Goal: Task Accomplishment & Management: Complete application form

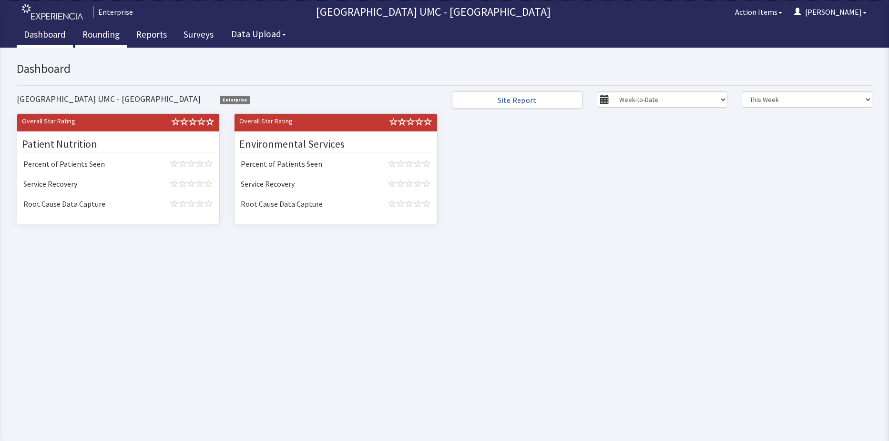
click at [95, 37] on link "Rounding" at bounding box center [100, 36] width 51 height 24
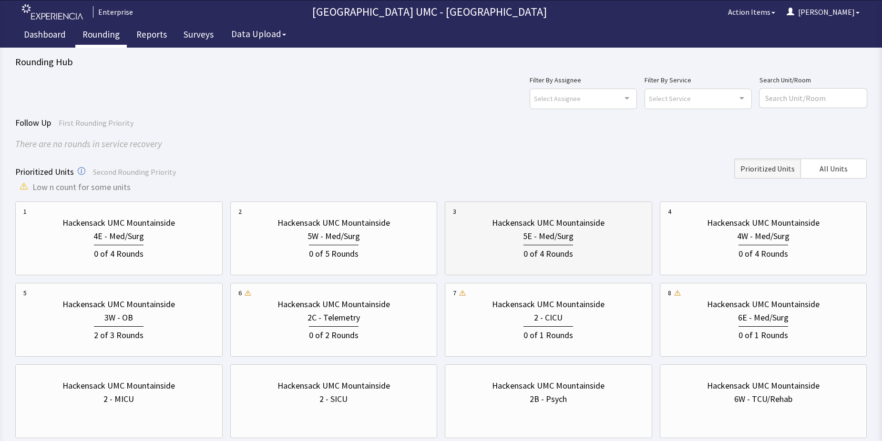
click at [503, 243] on div "0 of 4 Rounds" at bounding box center [548, 252] width 191 height 18
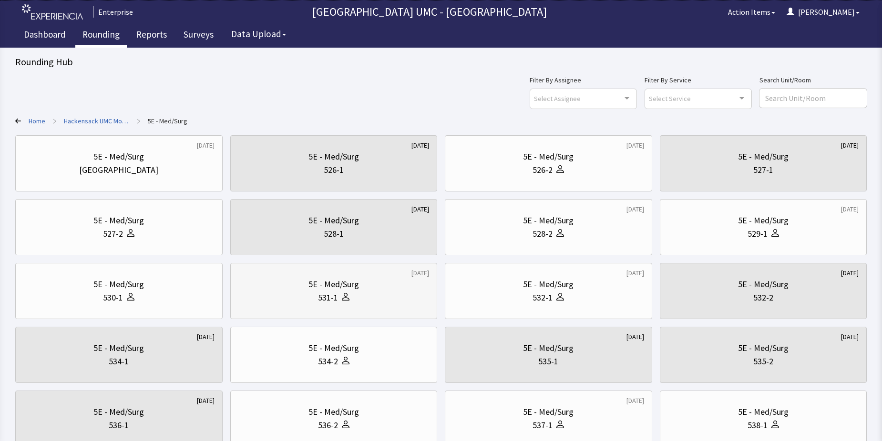
scroll to position [48, 0]
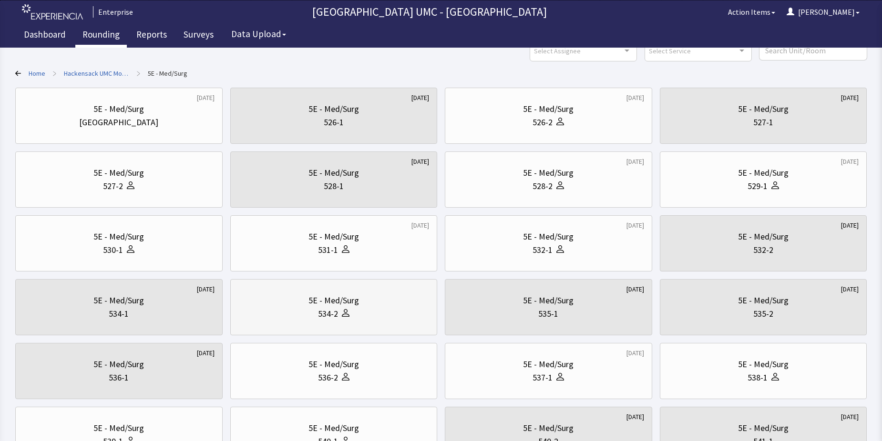
click at [354, 306] on div "5E - Med/Surg" at bounding box center [333, 300] width 51 height 13
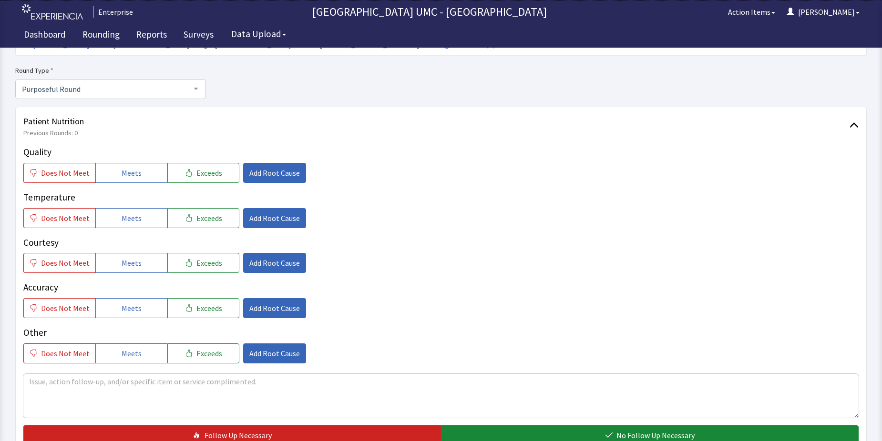
scroll to position [95, 0]
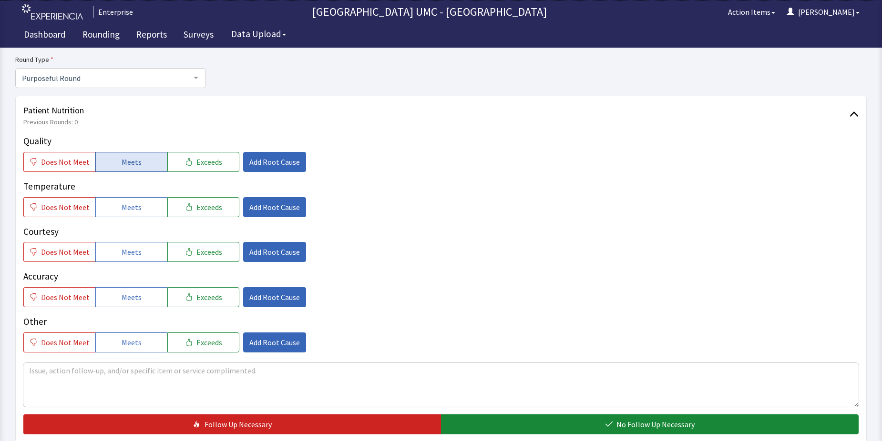
click at [137, 167] on button "Meets" at bounding box center [131, 162] width 72 height 20
click at [137, 203] on button "Meets" at bounding box center [131, 207] width 72 height 20
click at [137, 254] on button "Meets" at bounding box center [131, 252] width 72 height 20
drag, startPoint x: 129, startPoint y: 291, endPoint x: 133, endPoint y: 311, distance: 20.9
click at [129, 296] on button "Meets" at bounding box center [131, 297] width 72 height 20
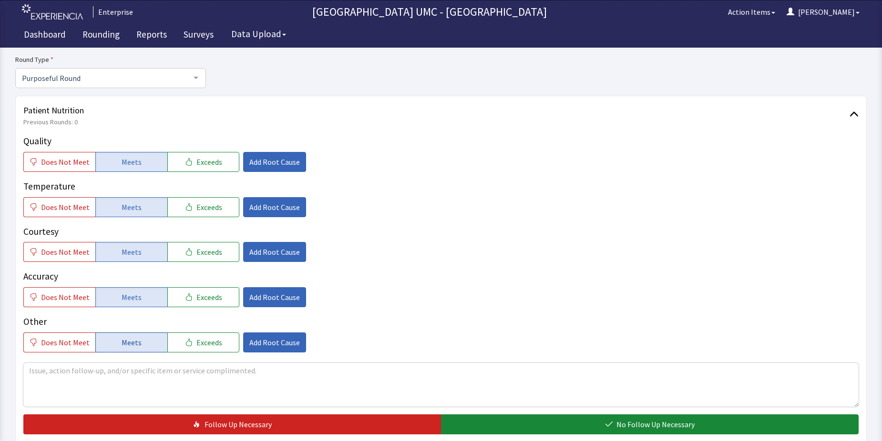
click at [133, 345] on span "Meets" at bounding box center [132, 342] width 20 height 11
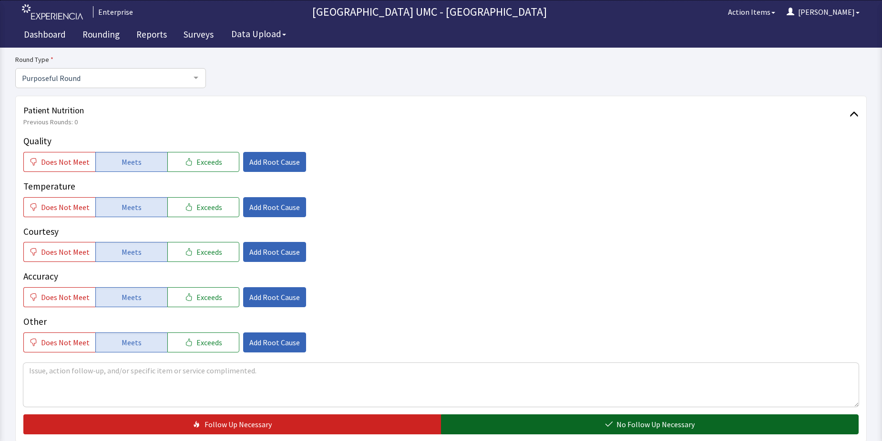
click at [555, 427] on button "No Follow Up Necessary" at bounding box center [650, 425] width 418 height 20
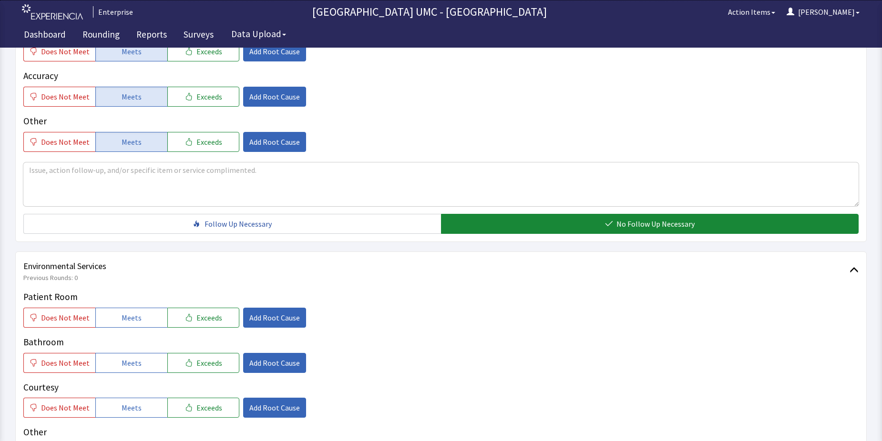
scroll to position [334, 0]
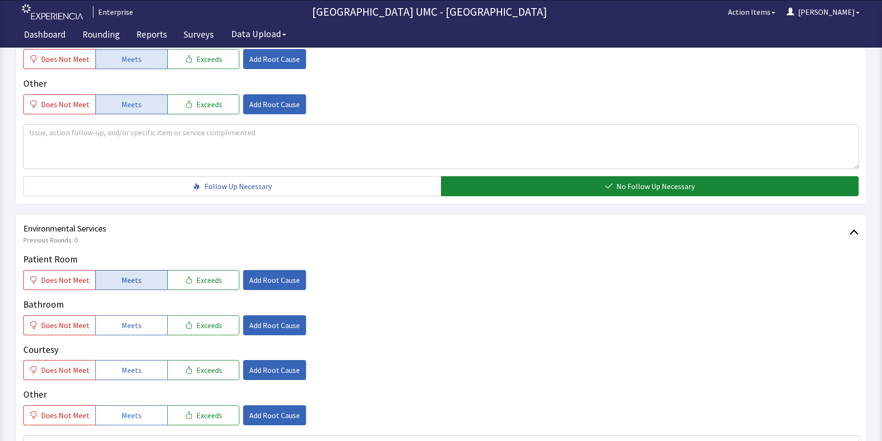
click at [130, 280] on span "Meets" at bounding box center [132, 280] width 20 height 11
click at [124, 323] on span "Meets" at bounding box center [132, 325] width 20 height 11
click at [133, 368] on span "Meets" at bounding box center [132, 370] width 20 height 11
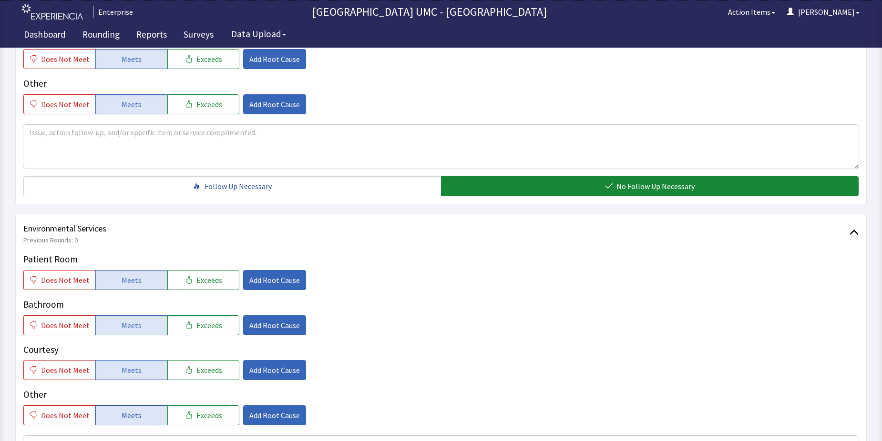
click at [135, 409] on button "Meets" at bounding box center [131, 416] width 72 height 20
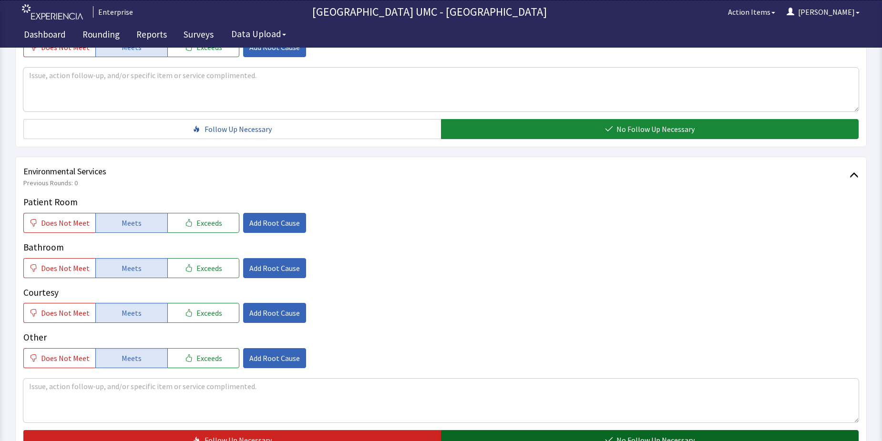
scroll to position [429, 0]
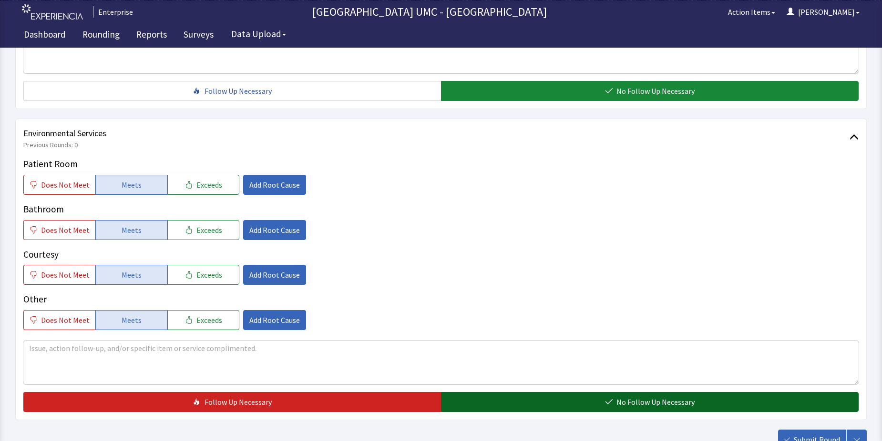
click at [595, 404] on button "No Follow Up Necessary" at bounding box center [650, 402] width 418 height 20
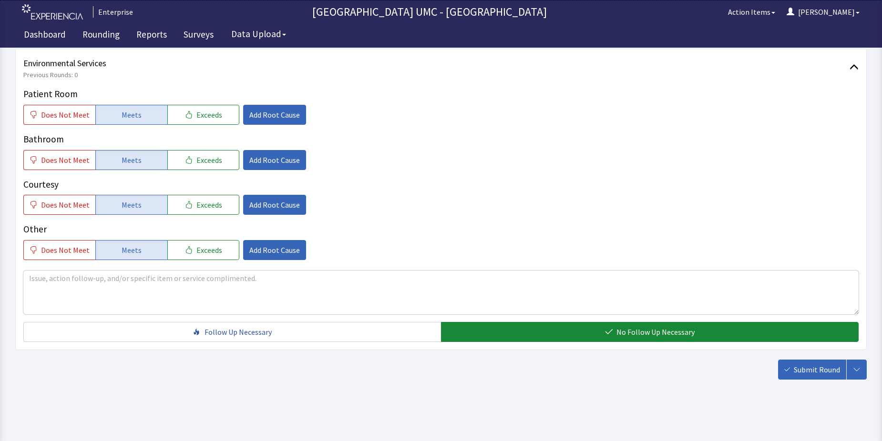
scroll to position [501, 0]
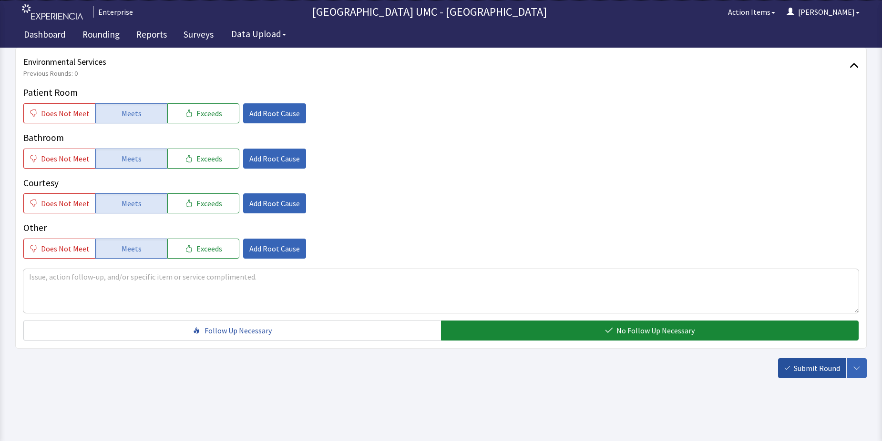
click at [817, 372] on span "Submit Round" at bounding box center [817, 368] width 46 height 11
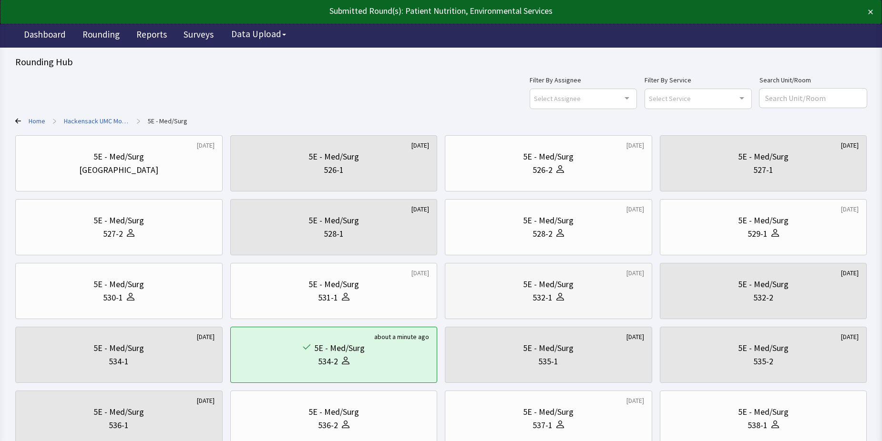
click at [561, 295] on icon at bounding box center [560, 297] width 8 height 8
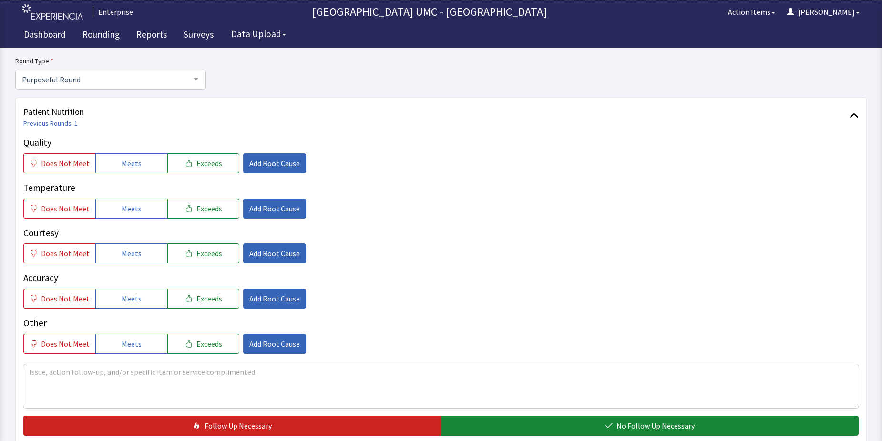
scroll to position [95, 0]
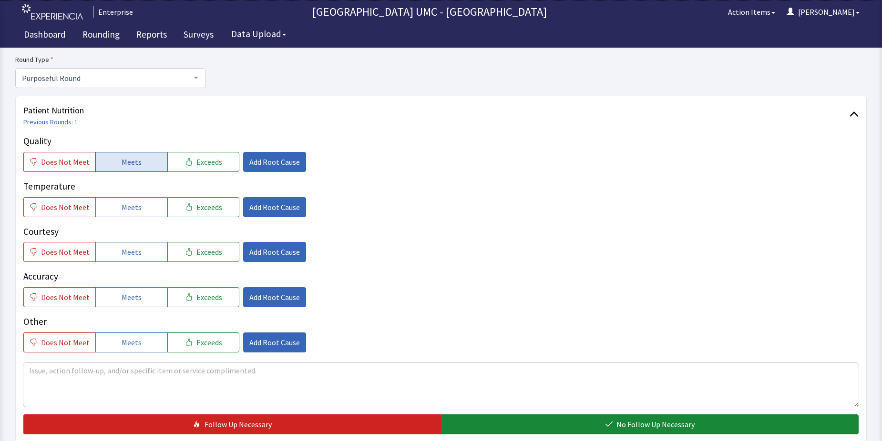
click at [124, 157] on span "Meets" at bounding box center [132, 161] width 20 height 11
click at [132, 205] on span "Meets" at bounding box center [132, 207] width 20 height 11
click at [139, 255] on button "Meets" at bounding box center [131, 252] width 72 height 20
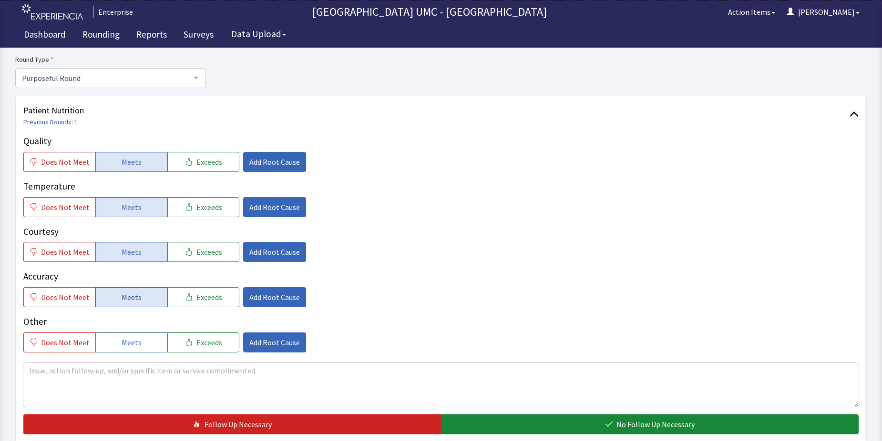
click at [128, 295] on span "Meets" at bounding box center [132, 297] width 20 height 11
click at [129, 342] on span "Meets" at bounding box center [132, 342] width 20 height 11
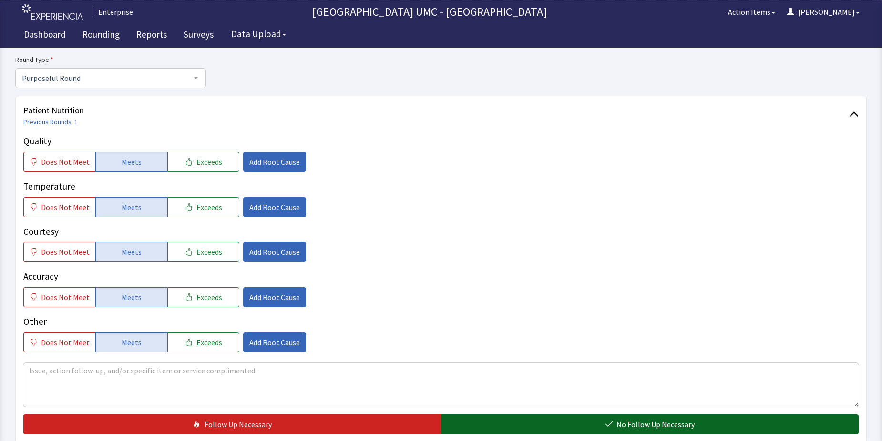
click at [636, 421] on span "No Follow Up Necessary" at bounding box center [655, 424] width 78 height 11
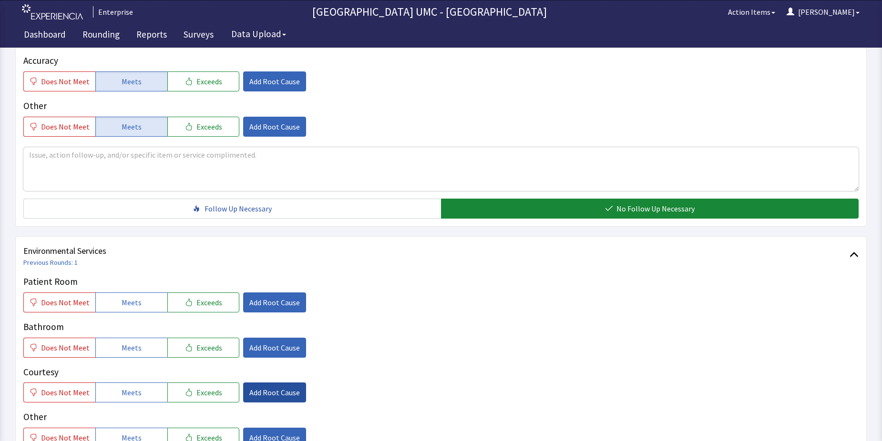
scroll to position [381, 0]
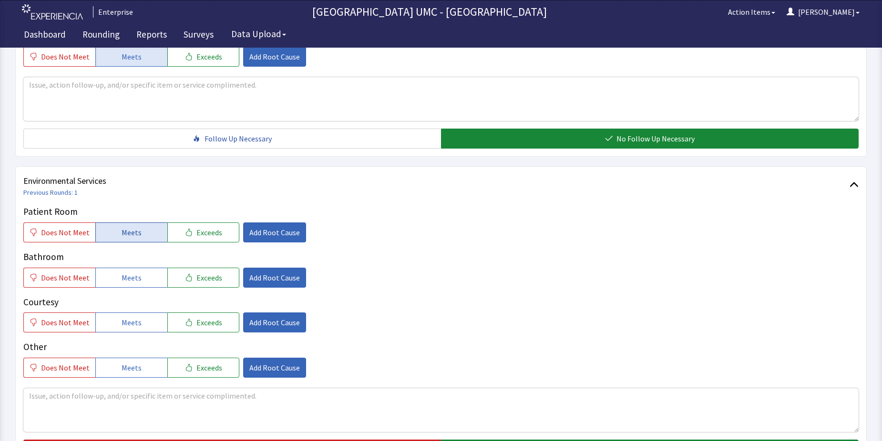
click at [113, 236] on button "Meets" at bounding box center [131, 233] width 72 height 20
drag, startPoint x: 120, startPoint y: 275, endPoint x: 133, endPoint y: 318, distance: 45.6
click at [122, 275] on span "Meets" at bounding box center [132, 277] width 20 height 11
click at [133, 320] on span "Meets" at bounding box center [132, 322] width 20 height 11
drag, startPoint x: 135, startPoint y: 361, endPoint x: 197, endPoint y: 367, distance: 62.2
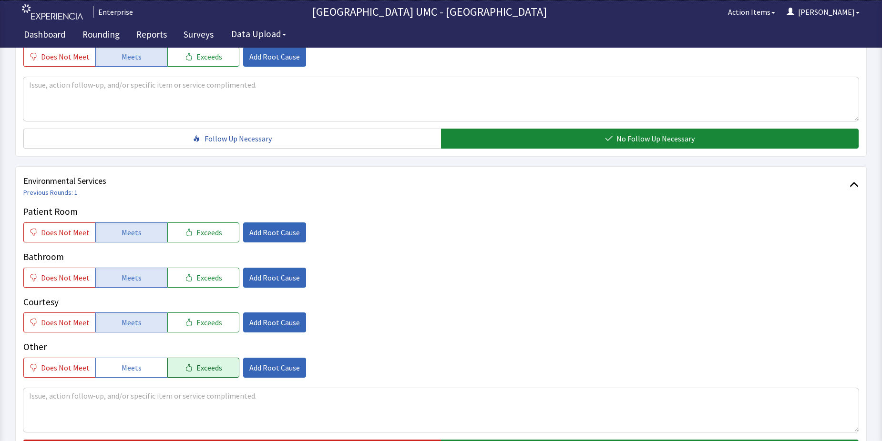
click at [134, 361] on button "Meets" at bounding box center [131, 368] width 72 height 20
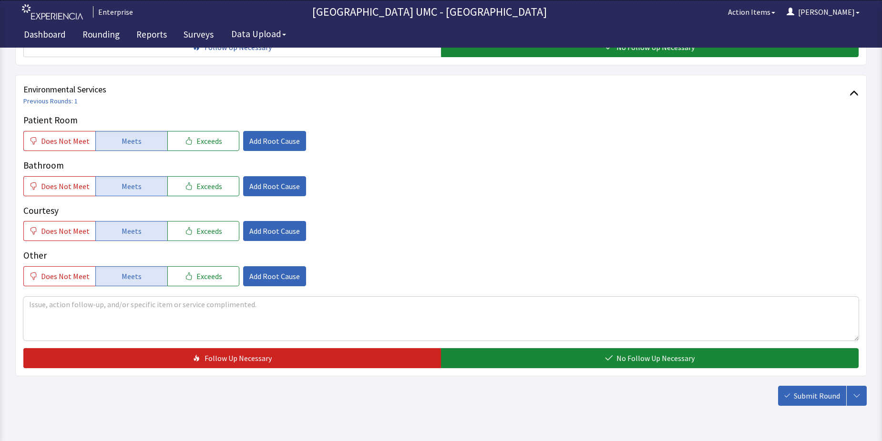
scroll to position [477, 0]
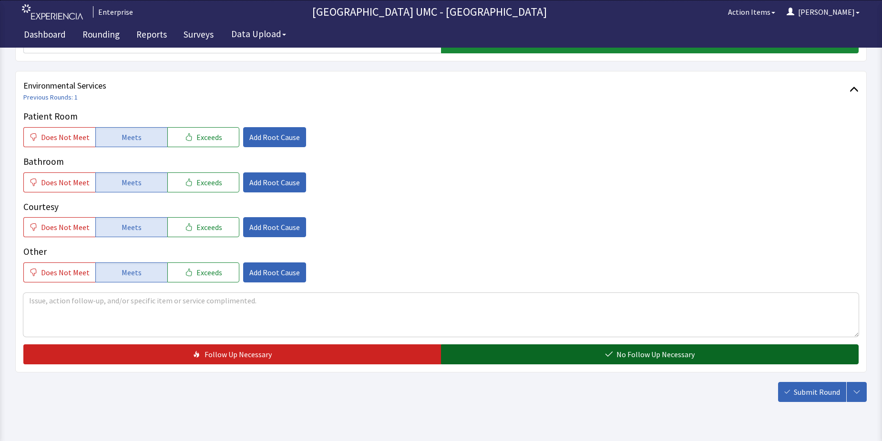
click at [643, 361] on button "No Follow Up Necessary" at bounding box center [650, 355] width 418 height 20
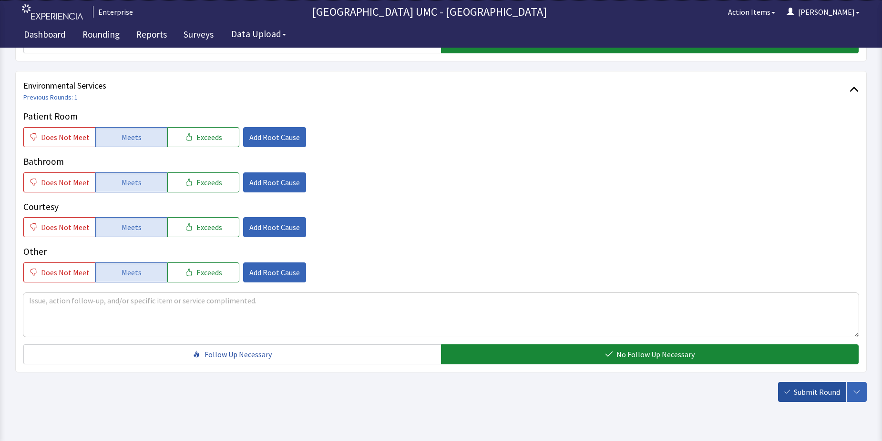
click at [803, 390] on span "Submit Round" at bounding box center [817, 392] width 46 height 11
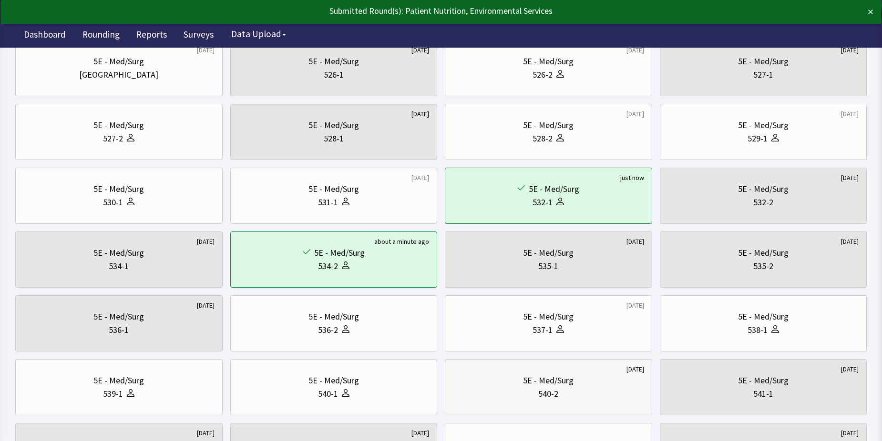
scroll to position [143, 0]
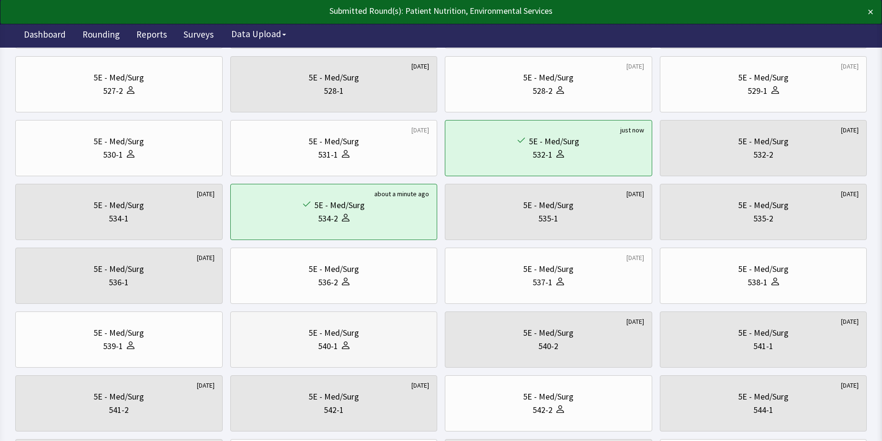
click at [378, 345] on div "540-1" at bounding box center [333, 346] width 191 height 13
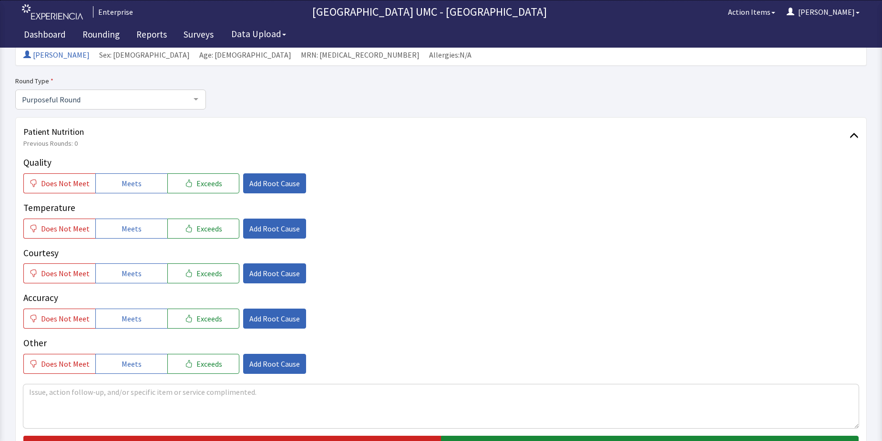
scroll to position [95, 0]
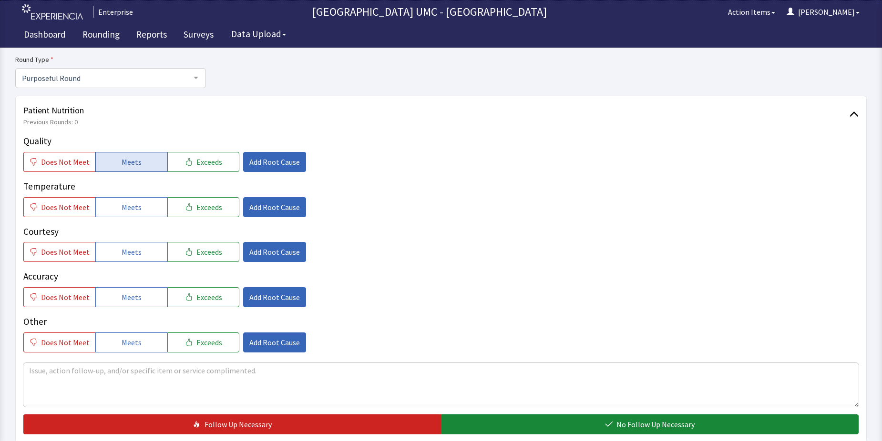
click at [129, 165] on span "Meets" at bounding box center [132, 161] width 20 height 11
click at [124, 207] on span "Meets" at bounding box center [132, 207] width 20 height 11
click at [126, 254] on span "Meets" at bounding box center [132, 251] width 20 height 11
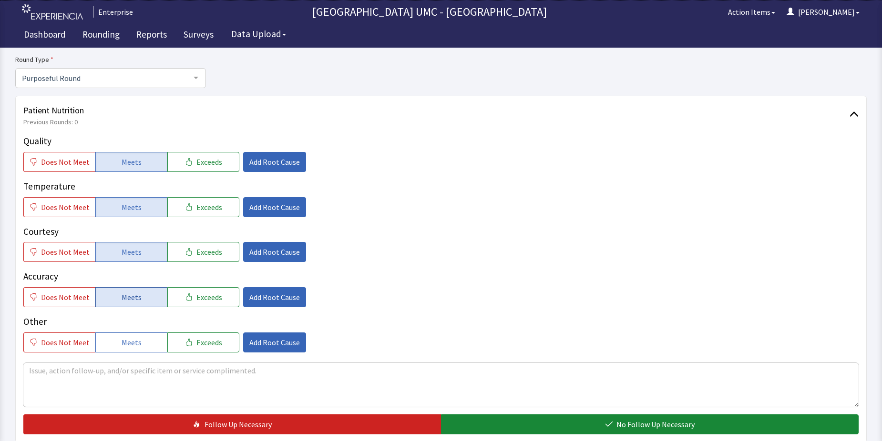
click at [123, 301] on span "Meets" at bounding box center [132, 297] width 20 height 11
click at [123, 336] on button "Meets" at bounding box center [131, 343] width 72 height 20
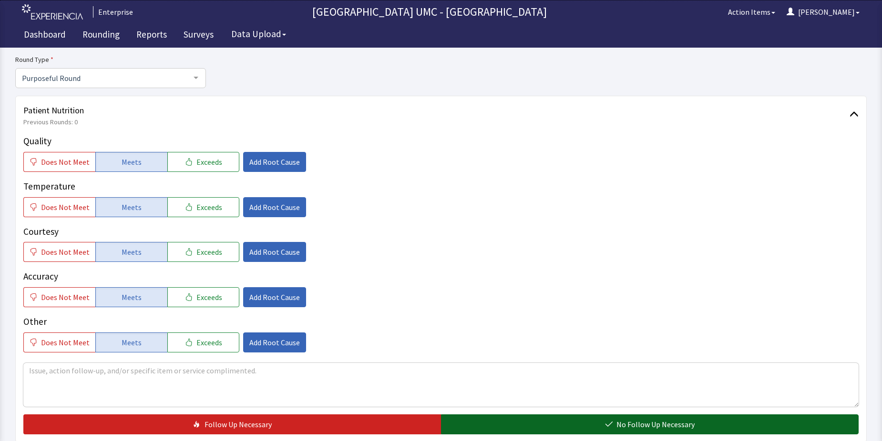
click at [585, 422] on button "No Follow Up Necessary" at bounding box center [650, 425] width 418 height 20
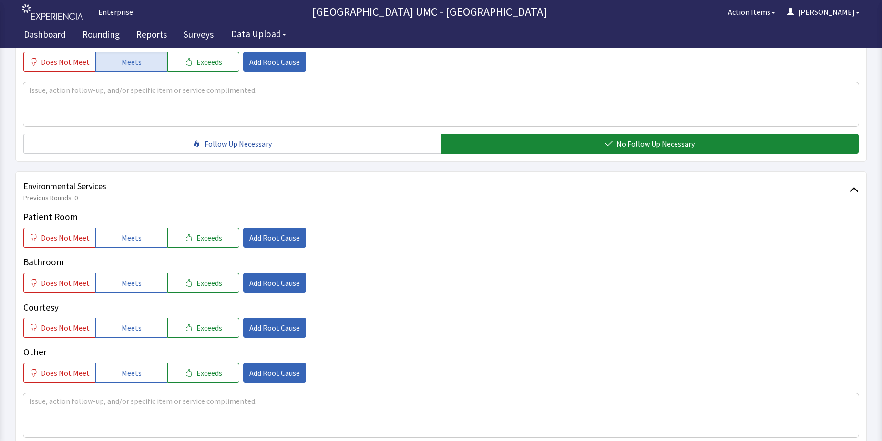
scroll to position [381, 0]
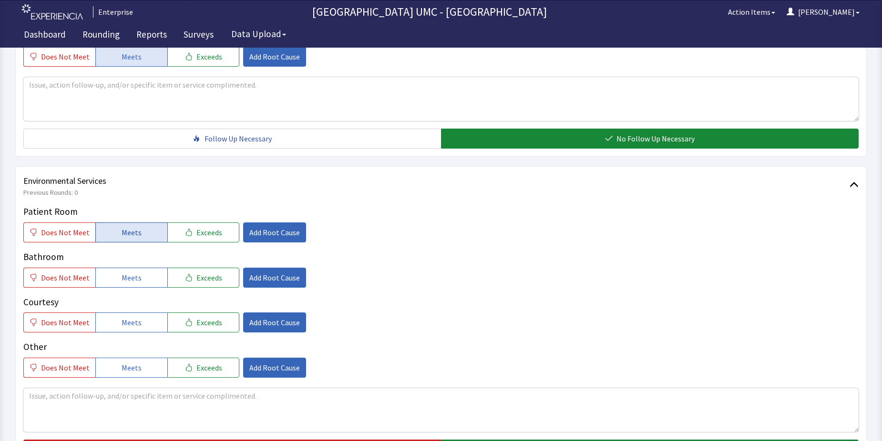
click at [127, 231] on span "Meets" at bounding box center [132, 232] width 20 height 11
click at [133, 281] on span "Meets" at bounding box center [132, 277] width 20 height 11
drag, startPoint x: 136, startPoint y: 321, endPoint x: 148, endPoint y: 362, distance: 42.8
click at [136, 322] on span "Meets" at bounding box center [132, 322] width 20 height 11
click at [137, 366] on span "Meets" at bounding box center [132, 367] width 20 height 11
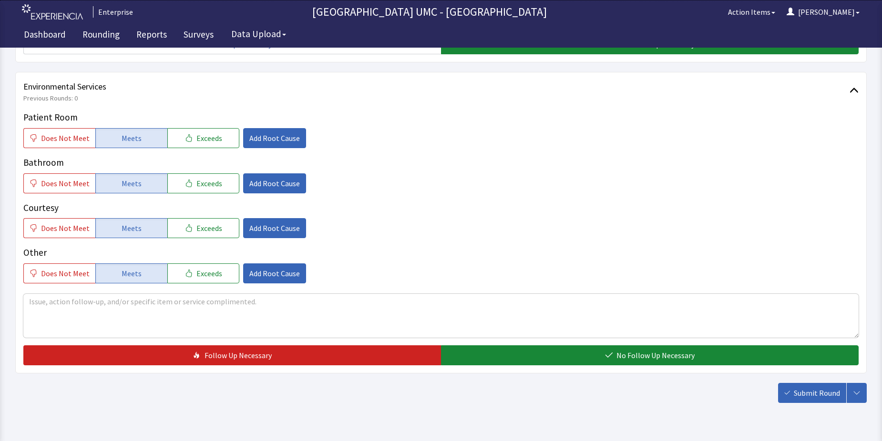
scroll to position [477, 0]
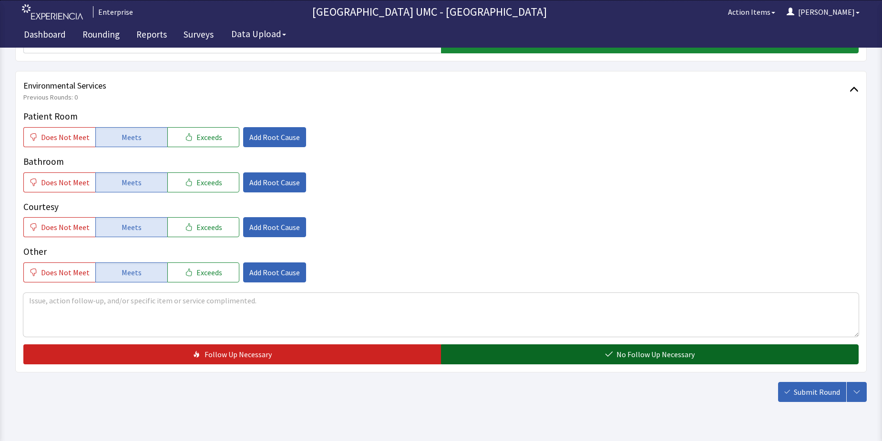
click at [579, 362] on button "No Follow Up Necessary" at bounding box center [650, 355] width 418 height 20
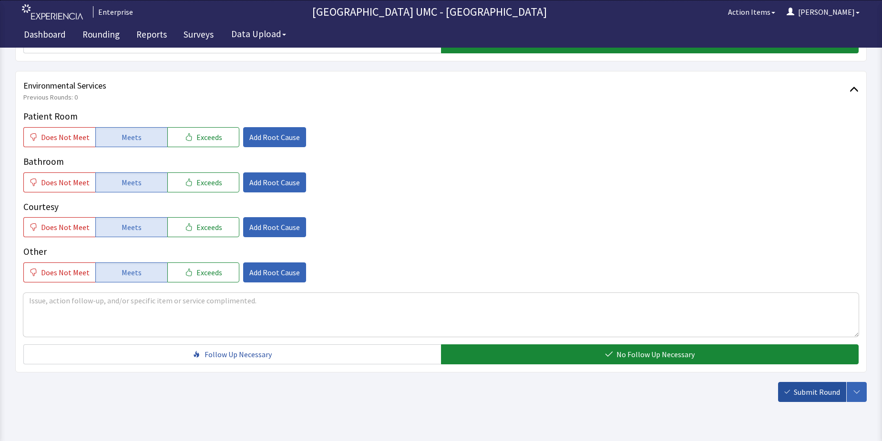
click at [798, 391] on span "Submit Round" at bounding box center [817, 392] width 46 height 11
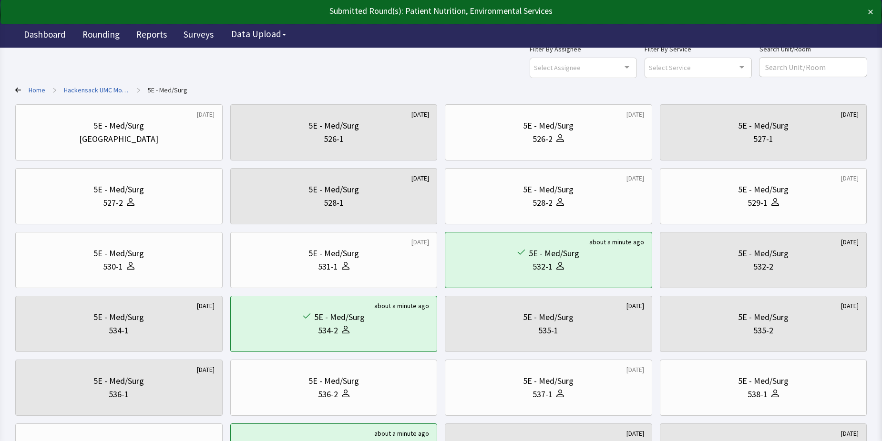
scroll to position [48, 0]
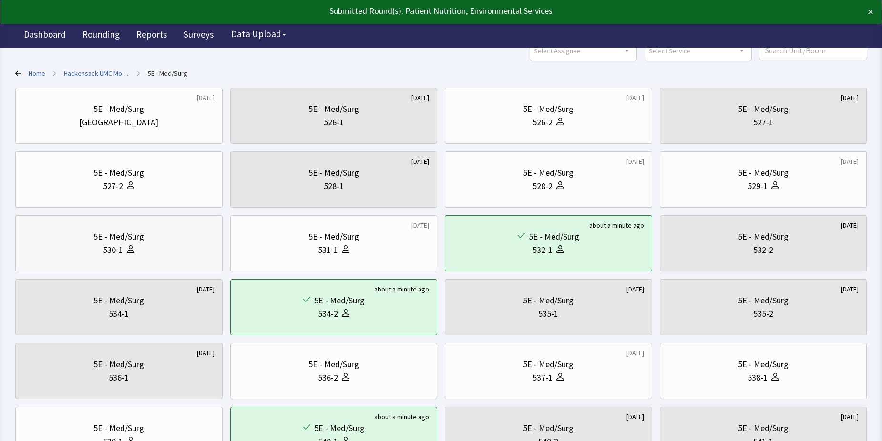
click at [122, 242] on div "5E - Med/Surg" at bounding box center [118, 236] width 51 height 13
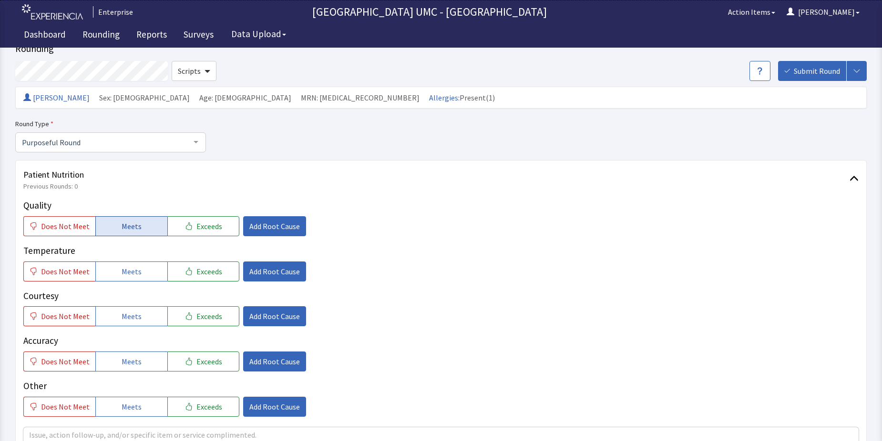
scroll to position [48, 0]
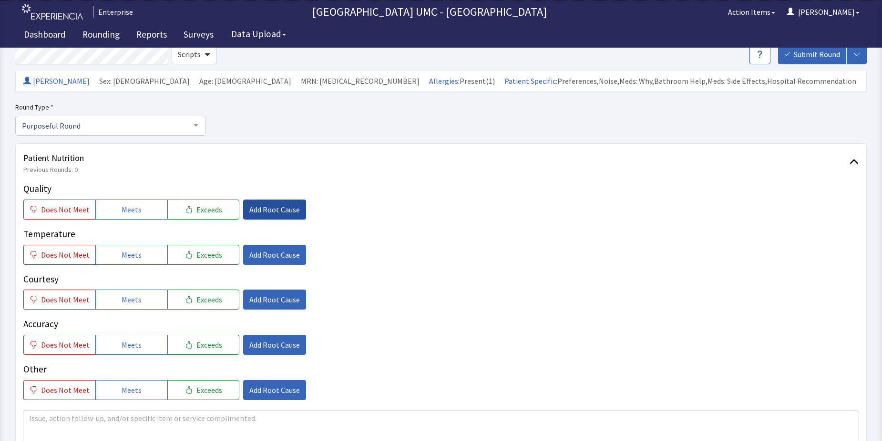
click at [275, 205] on span "Add Root Cause" at bounding box center [274, 209] width 51 height 11
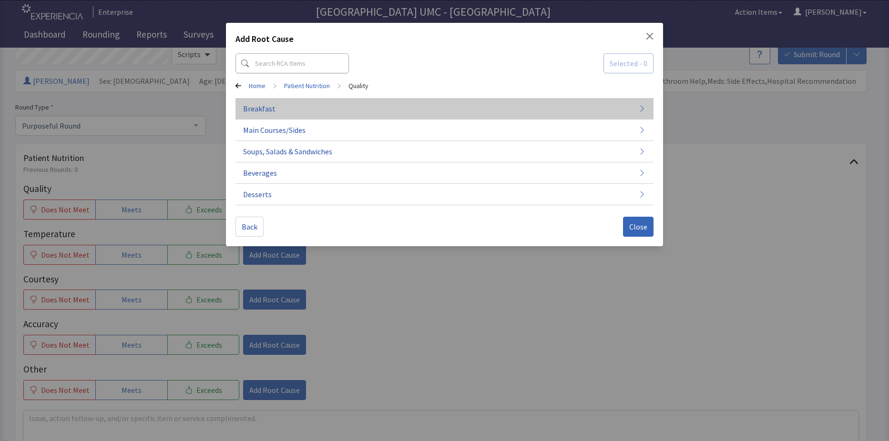
click at [267, 113] on span "Breakfast" at bounding box center [259, 108] width 32 height 11
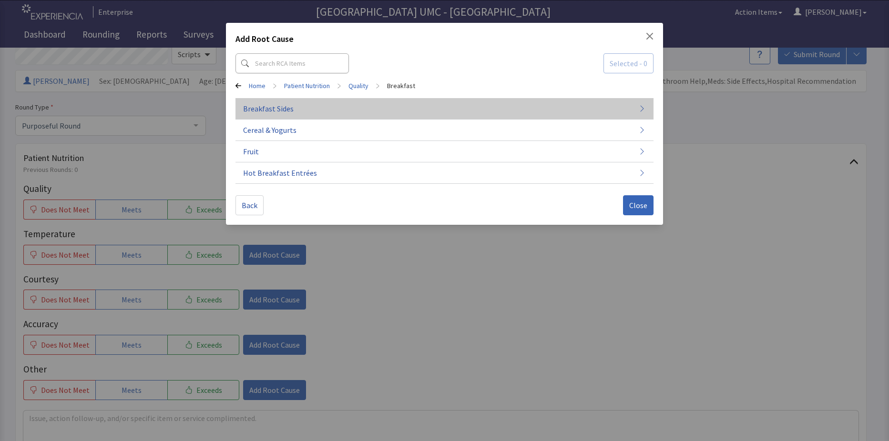
click at [291, 108] on span "Breakfast Sides" at bounding box center [268, 108] width 51 height 11
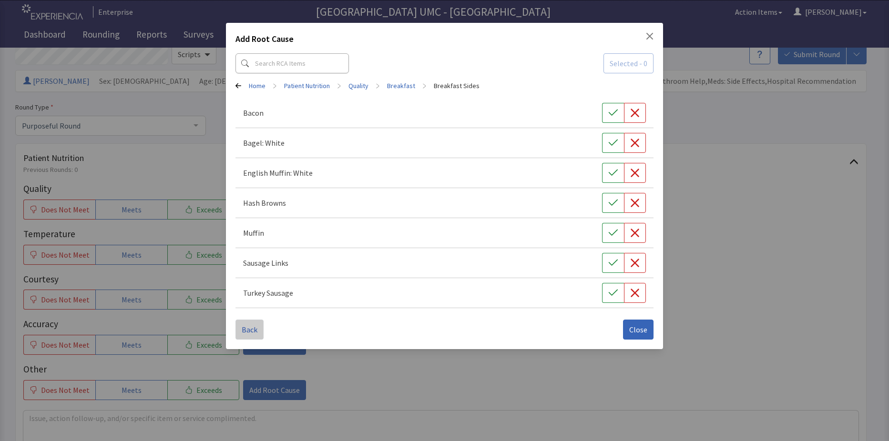
click at [243, 333] on span "Back" at bounding box center [250, 329] width 16 height 11
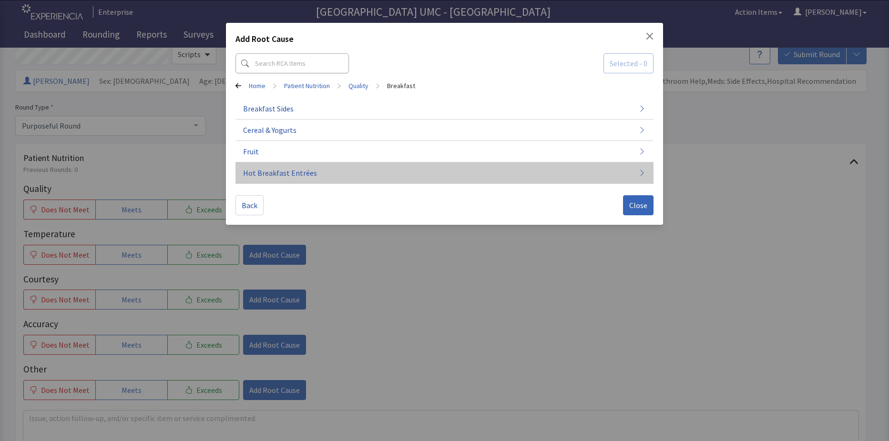
click at [264, 171] on span "Hot Breakfast Entrées" at bounding box center [280, 172] width 74 height 11
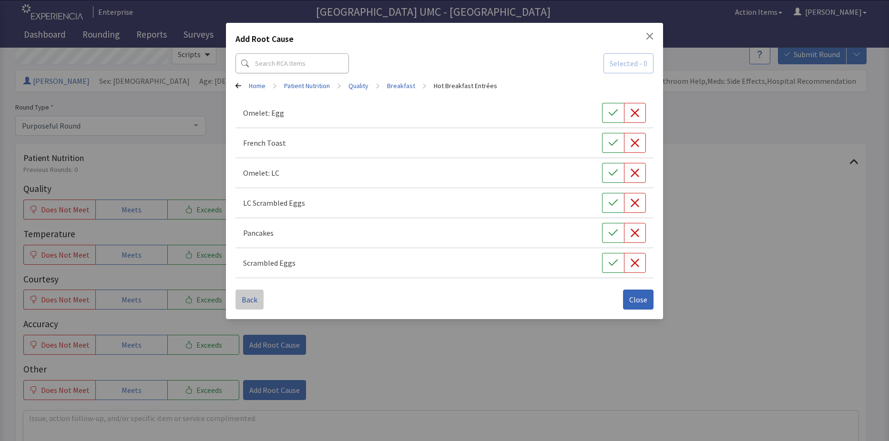
click at [259, 306] on button "Back" at bounding box center [250, 300] width 28 height 20
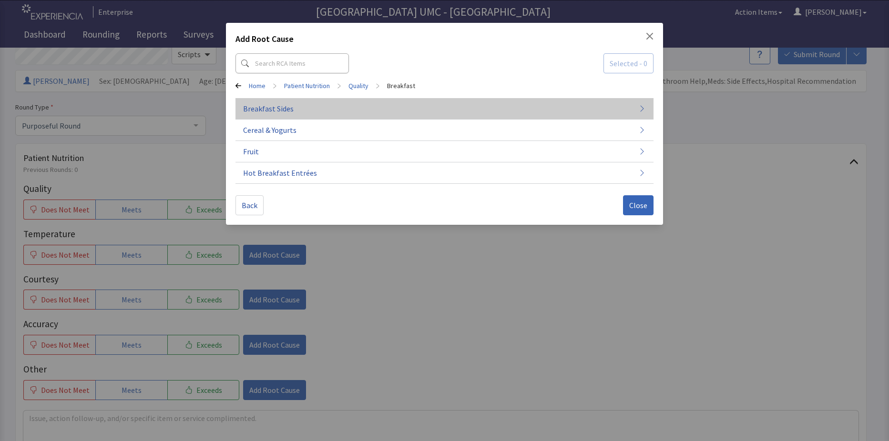
click at [262, 113] on span "Breakfast Sides" at bounding box center [268, 108] width 51 height 11
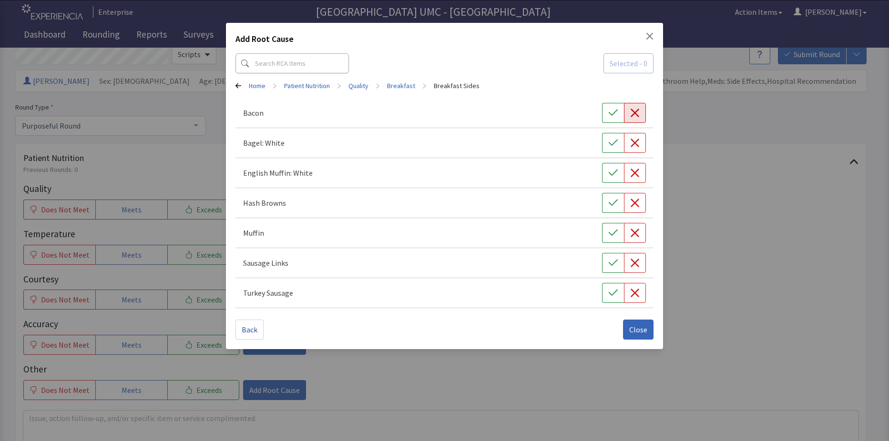
click at [634, 110] on icon "button" at bounding box center [635, 113] width 10 height 10
click at [645, 336] on button "Close" at bounding box center [638, 330] width 31 height 20
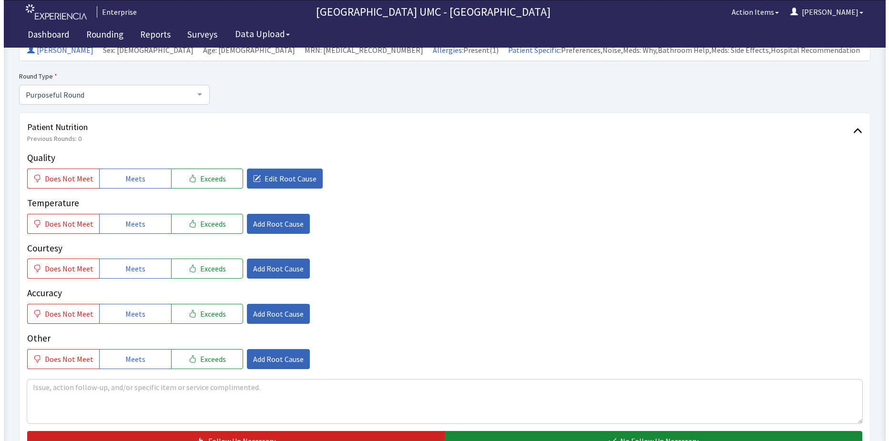
scroll to position [95, 0]
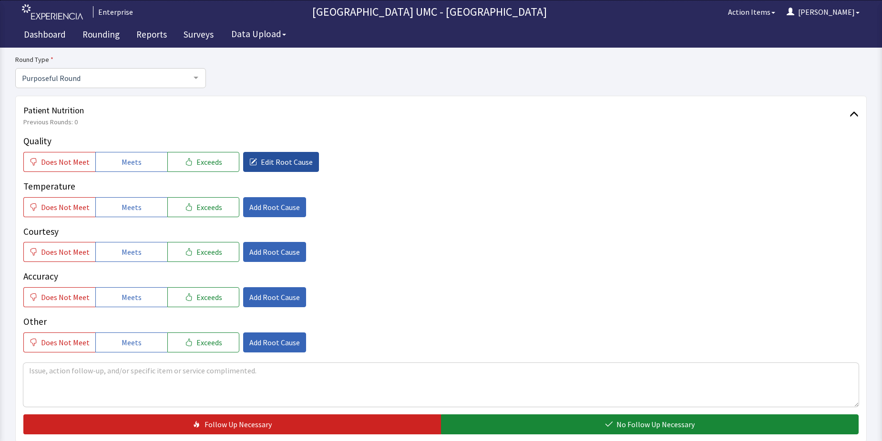
click at [272, 160] on span "Edit Root Cause" at bounding box center [287, 161] width 52 height 11
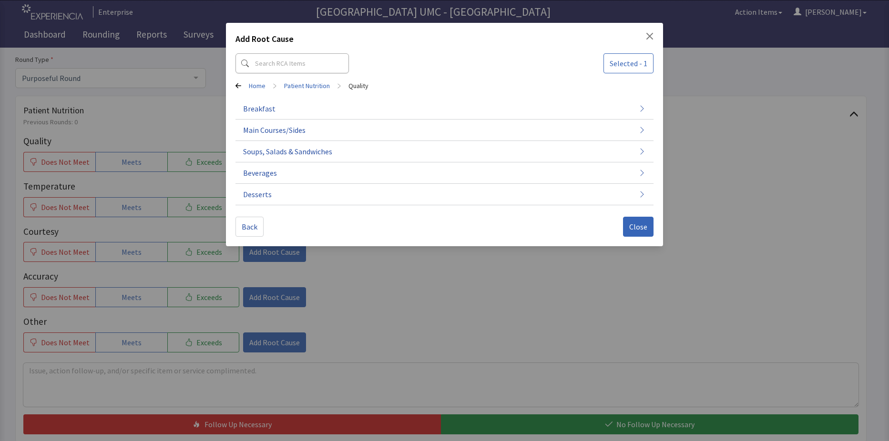
click at [377, 256] on div "Add Root Cause Selected - 1 Home > Patient Nutrition > Quality Breakfast Main C…" at bounding box center [444, 220] width 889 height 441
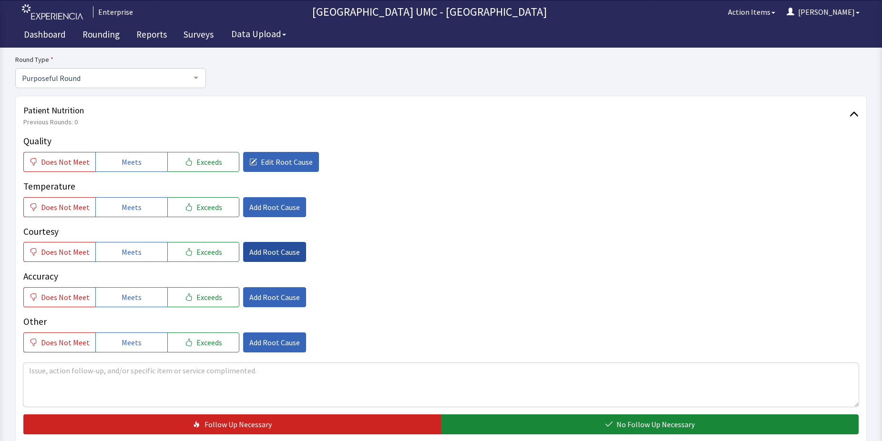
click at [274, 254] on span "Add Root Cause" at bounding box center [274, 251] width 51 height 11
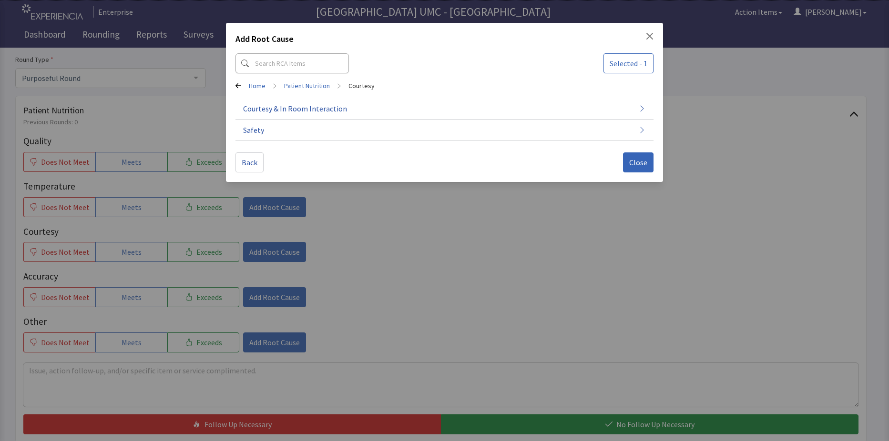
click at [399, 251] on div "Add Root Cause Selected - 1 Home > Patient Nutrition > Courtesy Courtesy & In R…" at bounding box center [444, 220] width 889 height 441
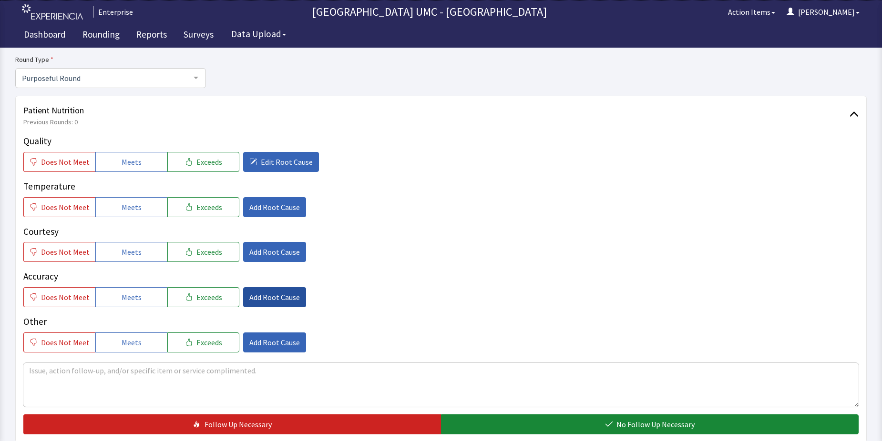
click at [267, 295] on span "Add Root Cause" at bounding box center [274, 297] width 51 height 11
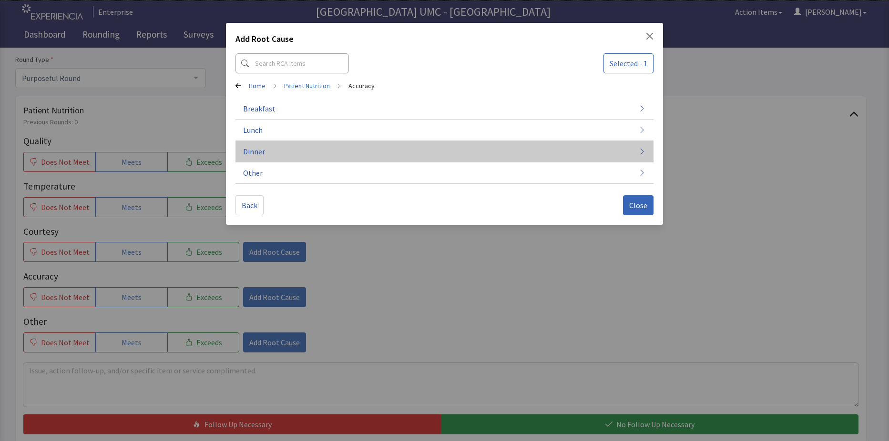
click at [273, 149] on button "Dinner" at bounding box center [445, 151] width 418 height 21
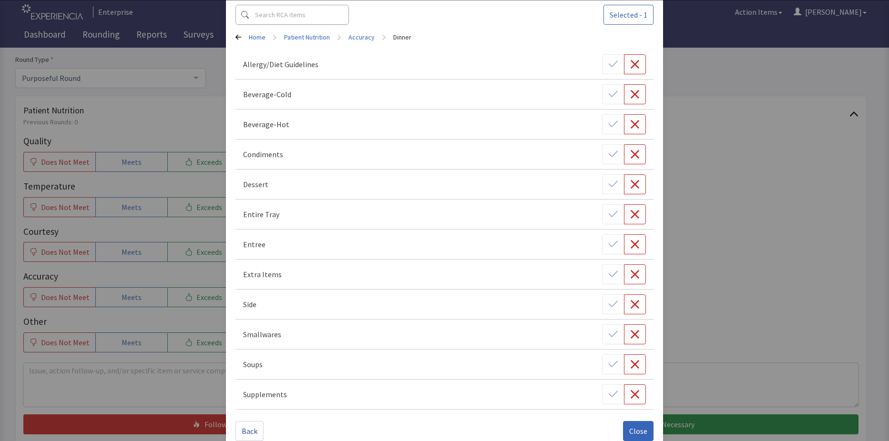
scroll to position [66, 0]
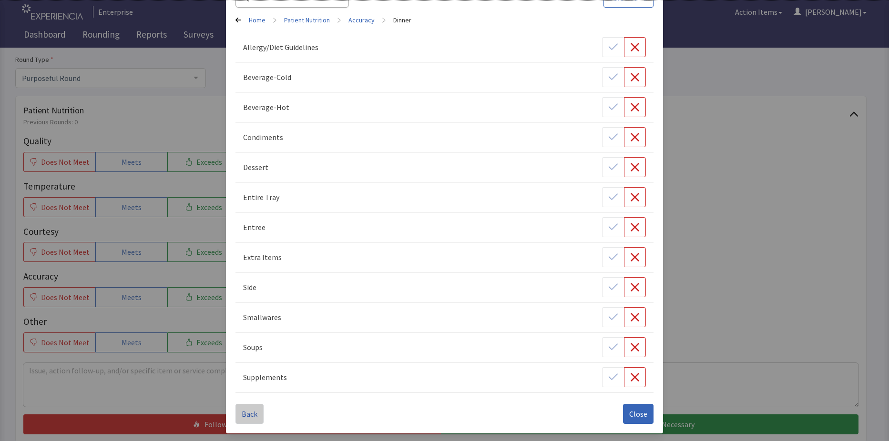
click at [243, 407] on button "Back" at bounding box center [250, 414] width 28 height 20
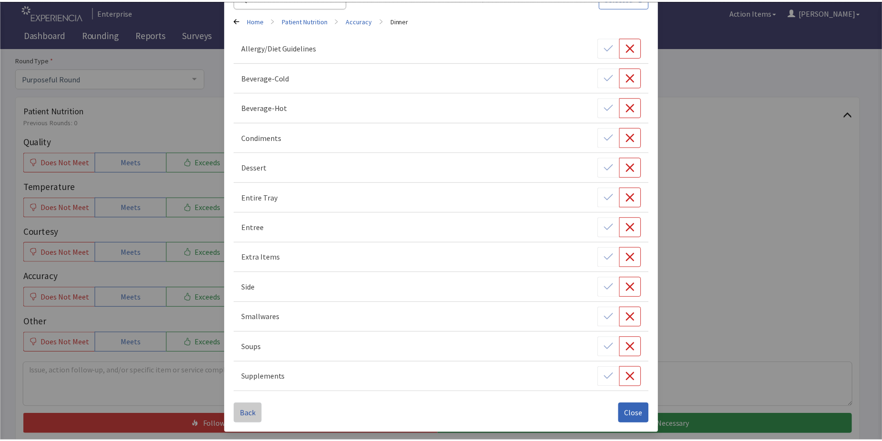
scroll to position [0, 0]
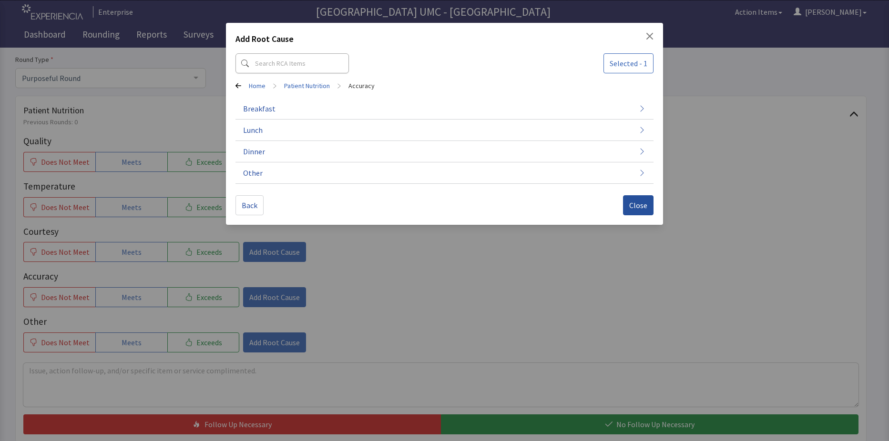
click at [637, 205] on span "Close" at bounding box center [638, 205] width 18 height 11
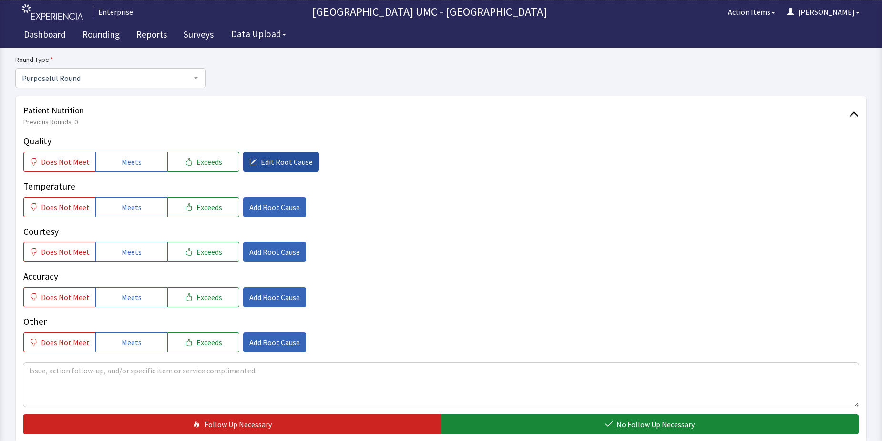
click at [285, 156] on span "Edit Root Cause" at bounding box center [287, 161] width 52 height 11
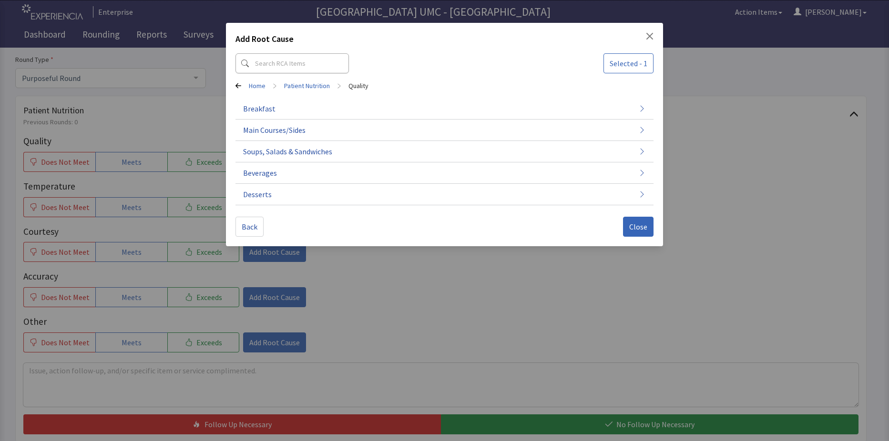
click at [338, 287] on div "Add Root Cause Selected - 1 Home > Patient Nutrition > Quality Breakfast Main C…" at bounding box center [444, 220] width 889 height 441
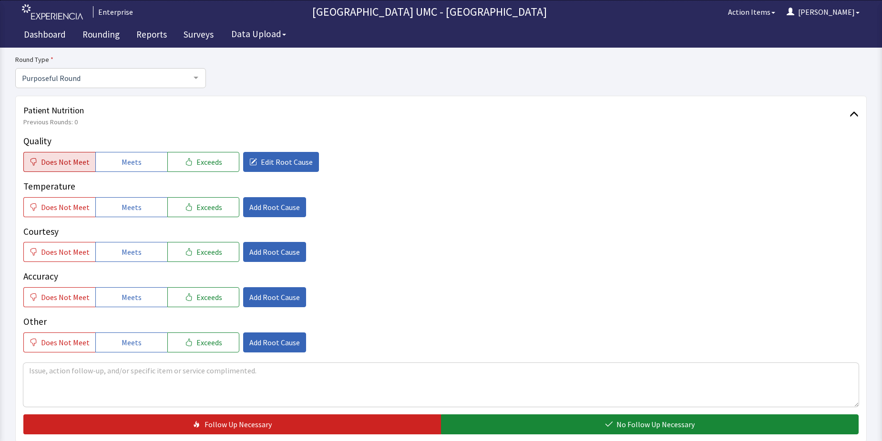
click at [43, 156] on span "Does Not Meet" at bounding box center [65, 161] width 49 height 11
click at [274, 160] on span "Edit Root Cause" at bounding box center [287, 161] width 52 height 11
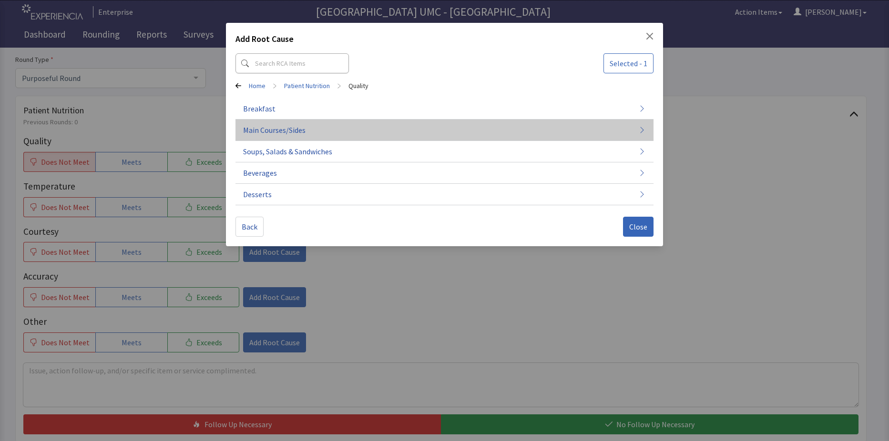
click at [313, 125] on button "Main Courses/Sides" at bounding box center [445, 130] width 418 height 21
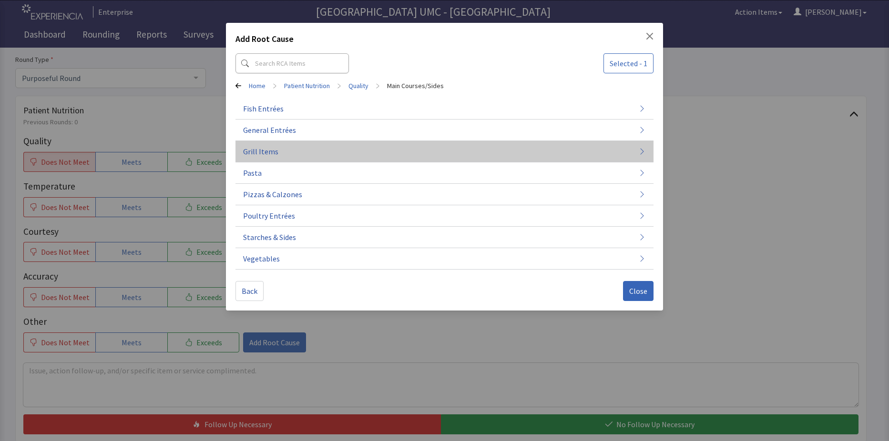
click at [267, 143] on button "Grill Items" at bounding box center [445, 151] width 418 height 21
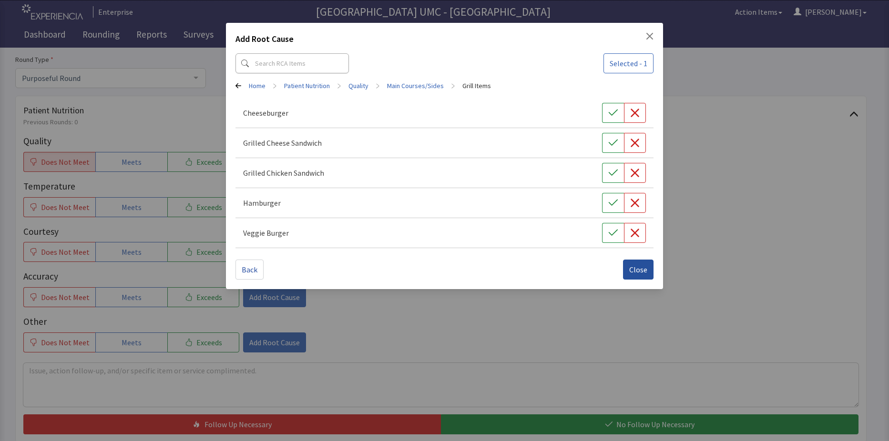
click at [642, 270] on span "Close" at bounding box center [638, 269] width 18 height 11
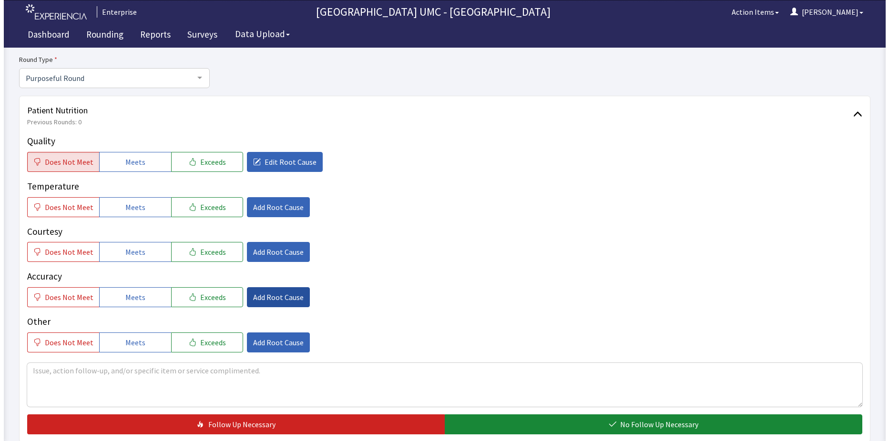
scroll to position [143, 0]
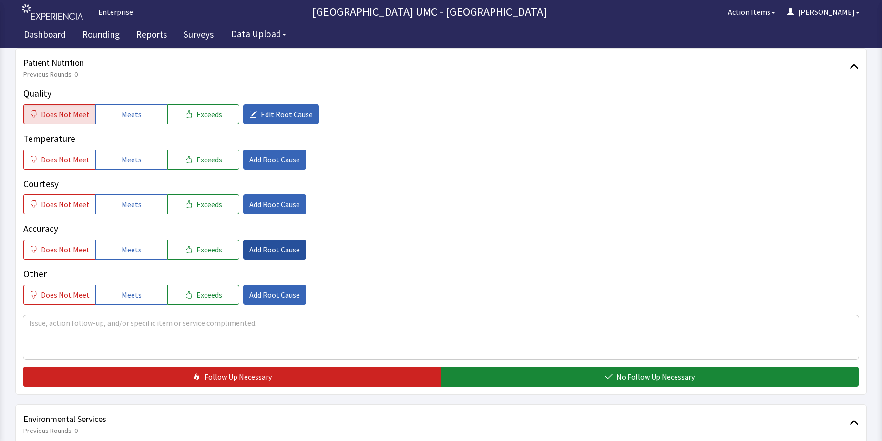
click at [260, 250] on span "Add Root Cause" at bounding box center [274, 249] width 51 height 11
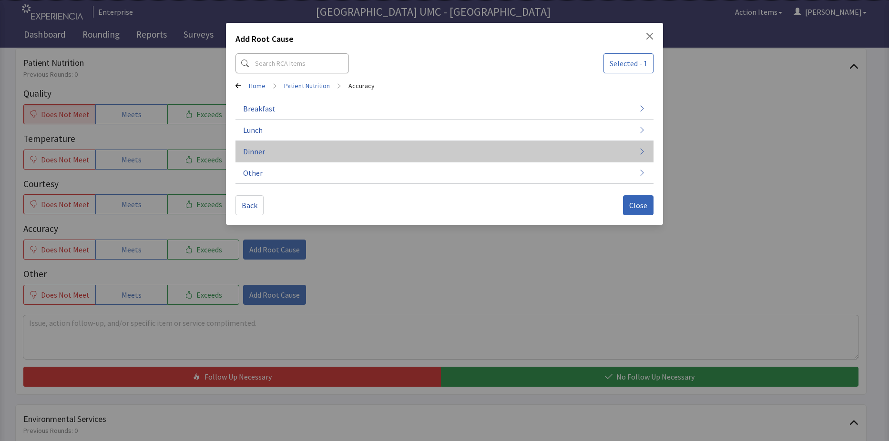
click at [281, 151] on button "Dinner" at bounding box center [445, 151] width 418 height 21
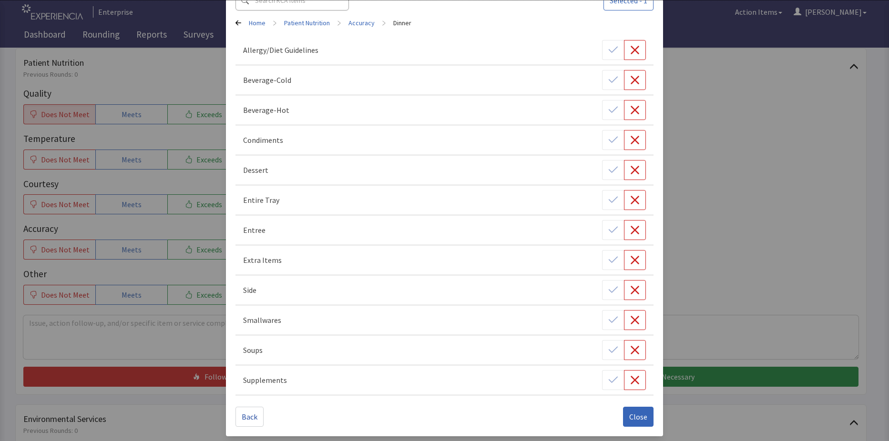
scroll to position [66, 0]
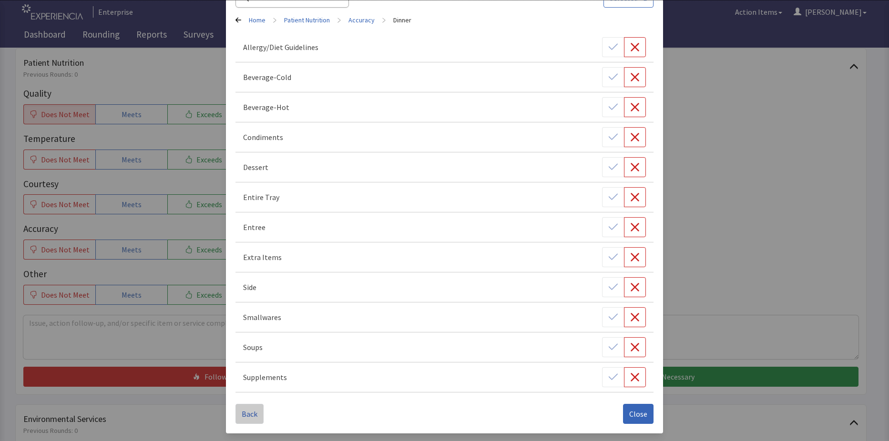
click at [237, 411] on button "Back" at bounding box center [250, 414] width 28 height 20
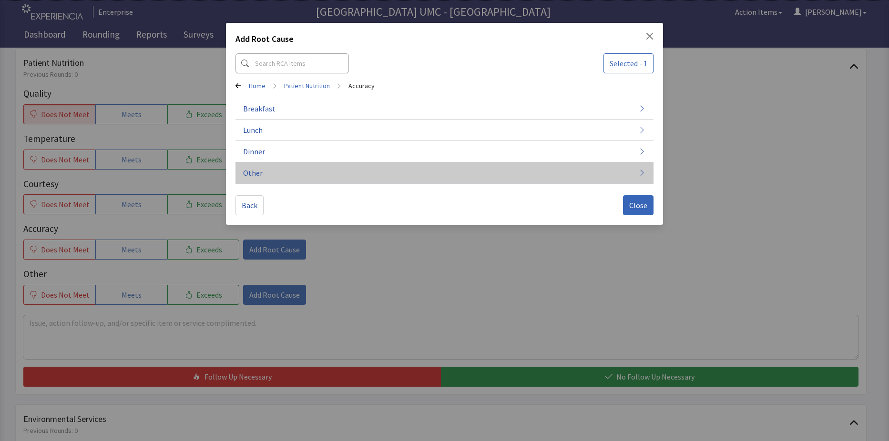
click at [285, 173] on button "Other" at bounding box center [445, 173] width 418 height 21
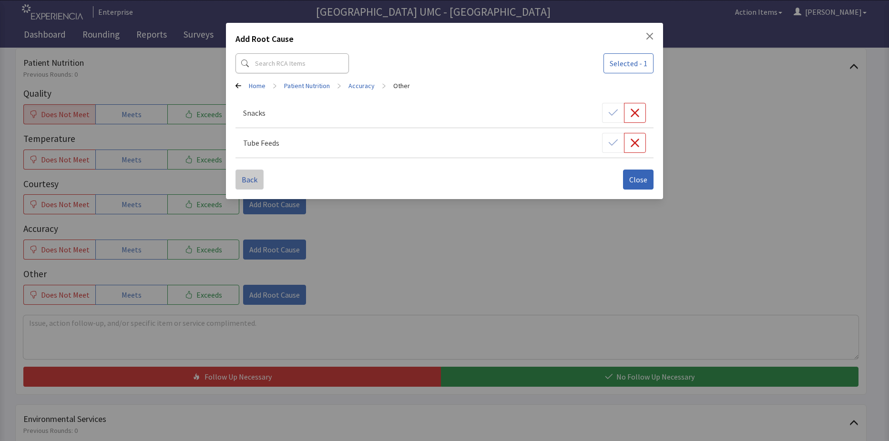
click at [256, 184] on span "Back" at bounding box center [250, 179] width 16 height 11
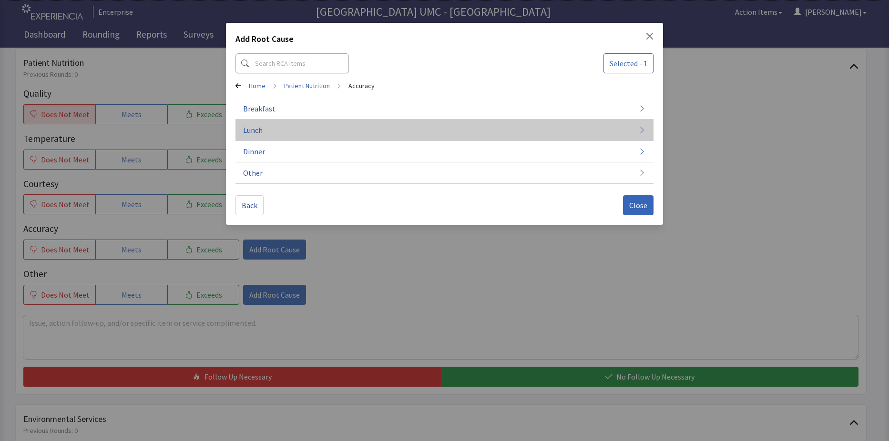
click at [268, 131] on button "Lunch" at bounding box center [445, 130] width 418 height 21
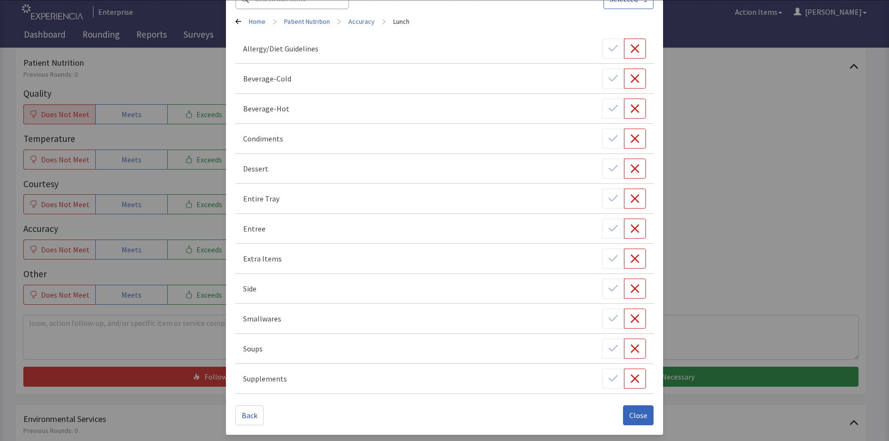
scroll to position [66, 0]
click at [245, 412] on span "Back" at bounding box center [250, 414] width 16 height 11
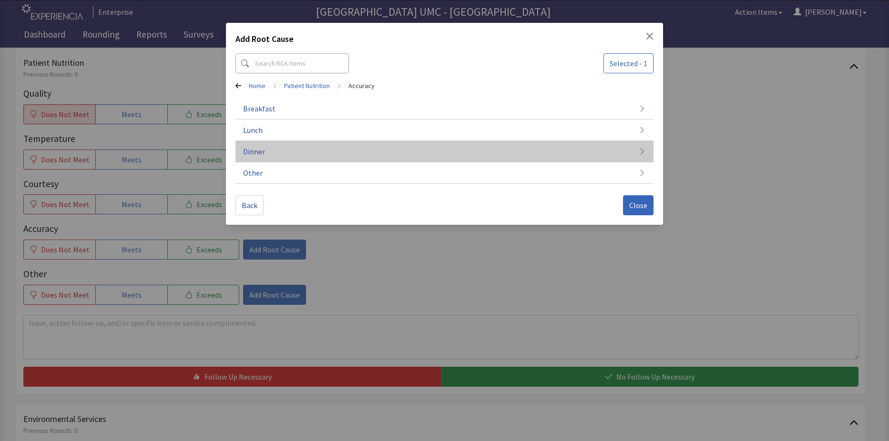
click at [277, 154] on button "Dinner" at bounding box center [445, 151] width 418 height 21
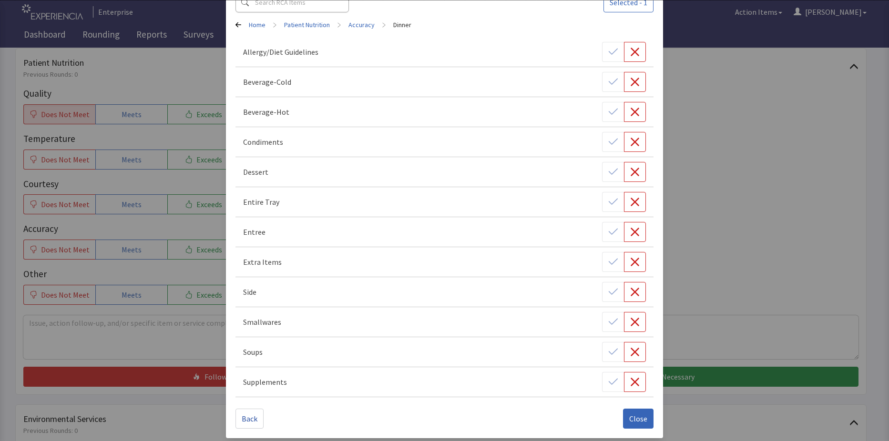
scroll to position [66, 0]
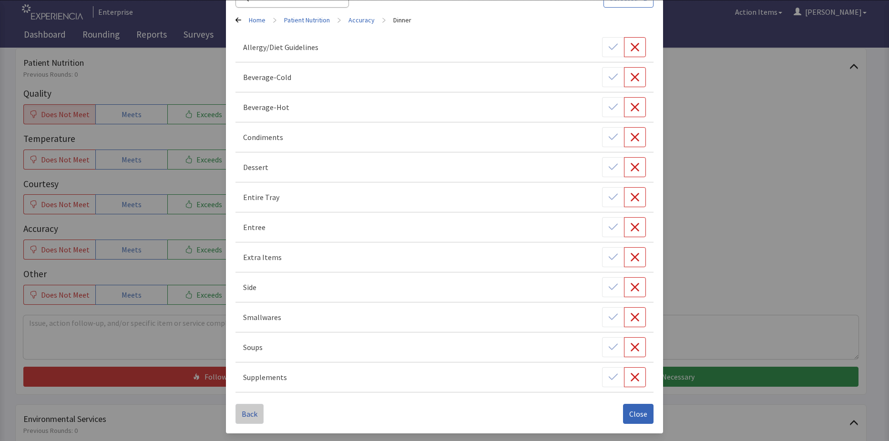
click at [257, 417] on button "Back" at bounding box center [250, 414] width 28 height 20
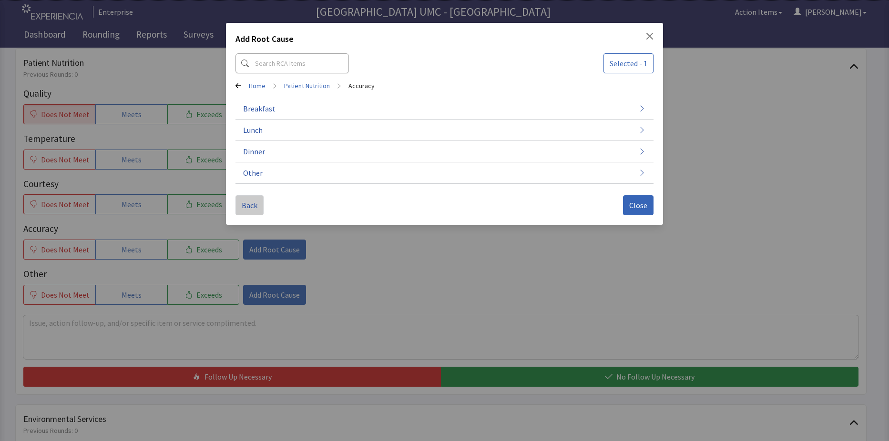
click at [247, 202] on span "Back" at bounding box center [250, 205] width 16 height 11
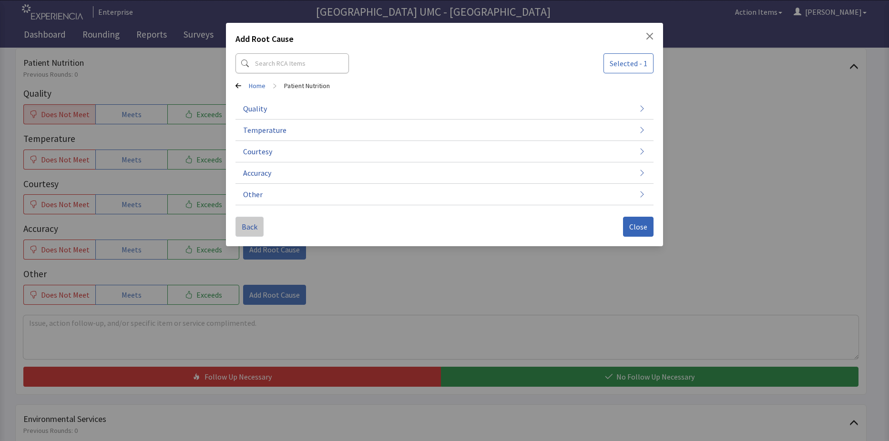
click at [250, 230] on span "Back" at bounding box center [250, 226] width 16 height 11
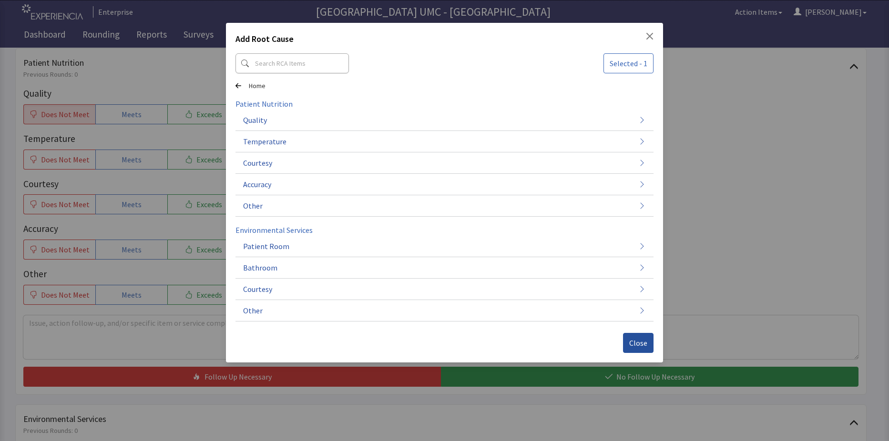
click at [640, 345] on span "Close" at bounding box center [638, 343] width 18 height 11
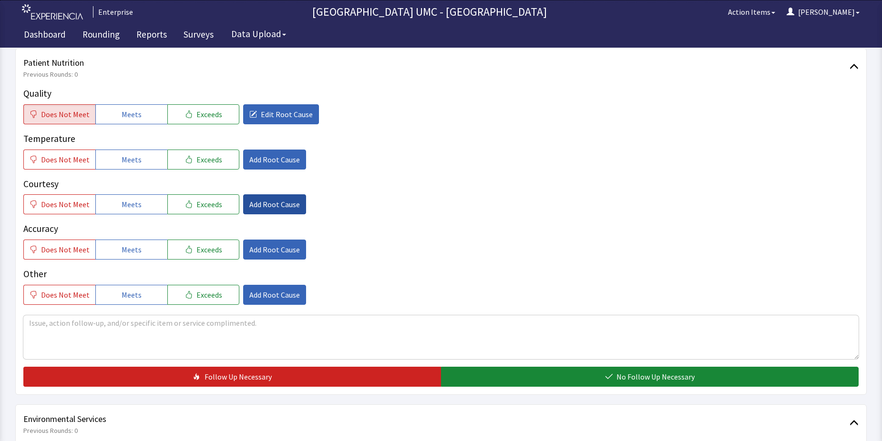
click at [261, 206] on span "Add Root Cause" at bounding box center [274, 204] width 51 height 11
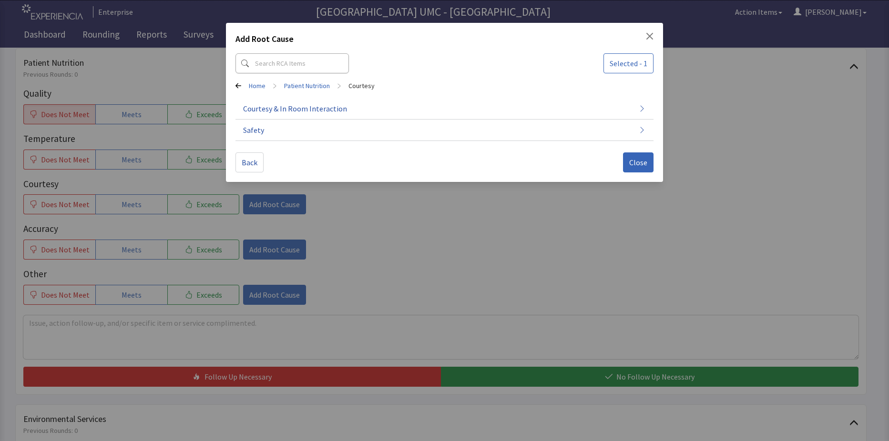
click at [424, 234] on div "Add Root Cause Selected - 1 Home > Patient Nutrition > Courtesy Courtesy & In R…" at bounding box center [444, 220] width 889 height 441
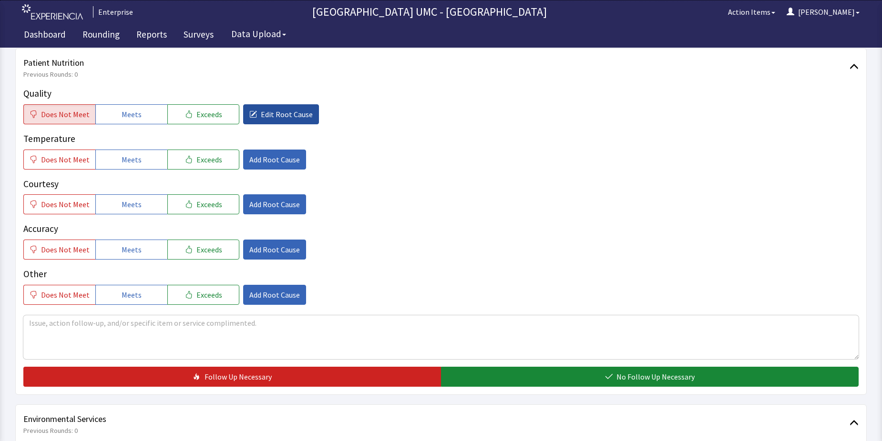
click at [274, 116] on span "Edit Root Cause" at bounding box center [287, 114] width 52 height 11
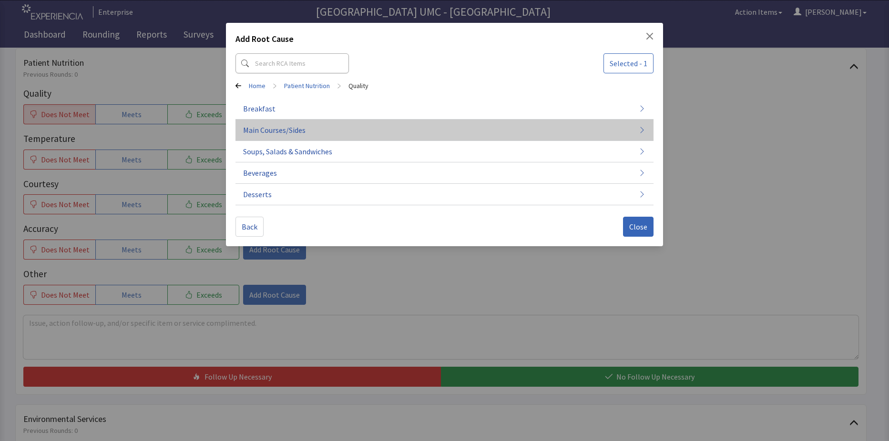
click at [282, 130] on span "Main Courses/Sides" at bounding box center [274, 129] width 62 height 11
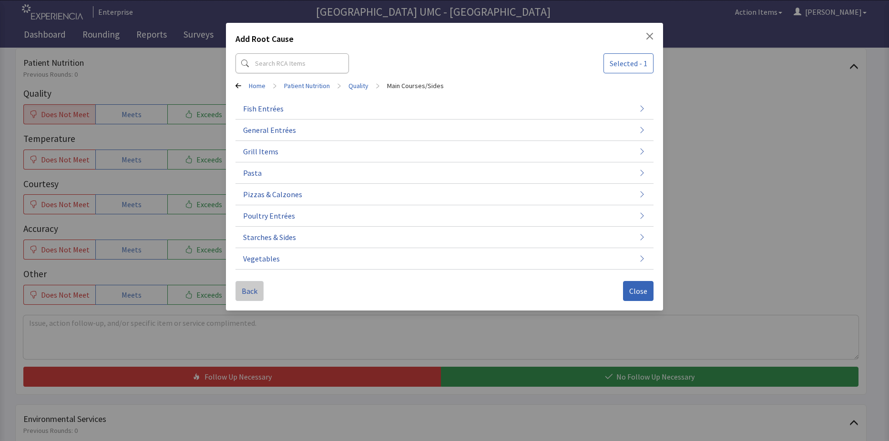
click at [246, 287] on span "Back" at bounding box center [250, 291] width 16 height 11
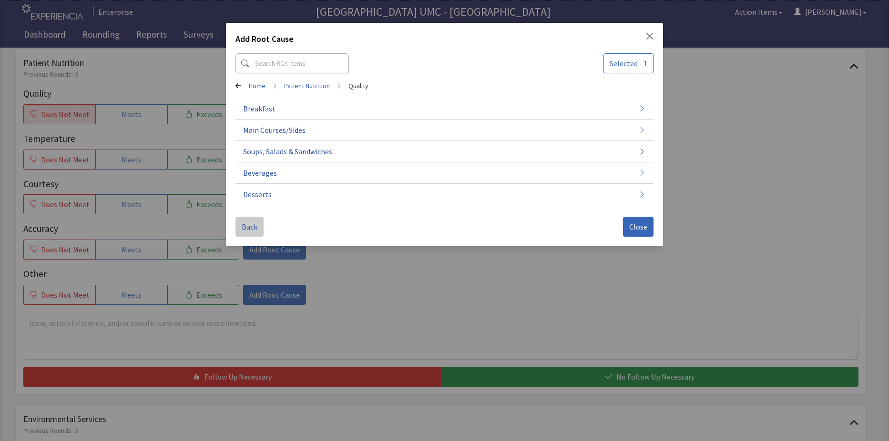
click at [249, 230] on span "Back" at bounding box center [250, 226] width 16 height 11
click at [247, 232] on span "Back" at bounding box center [250, 226] width 16 height 11
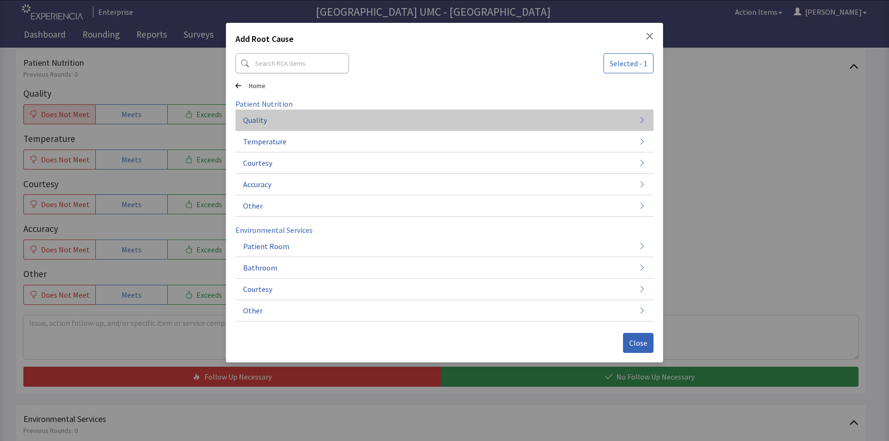
click at [326, 119] on button "Quality" at bounding box center [445, 120] width 418 height 21
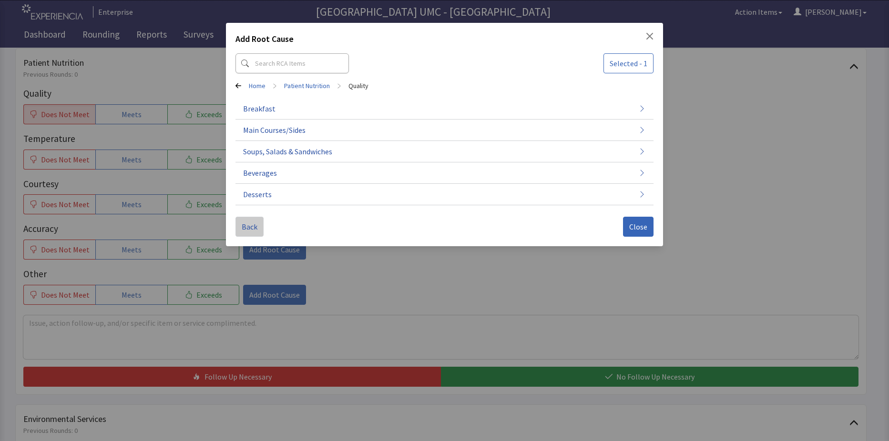
click at [256, 221] on button "Back" at bounding box center [250, 227] width 28 height 20
click at [249, 219] on button "Back" at bounding box center [250, 227] width 28 height 20
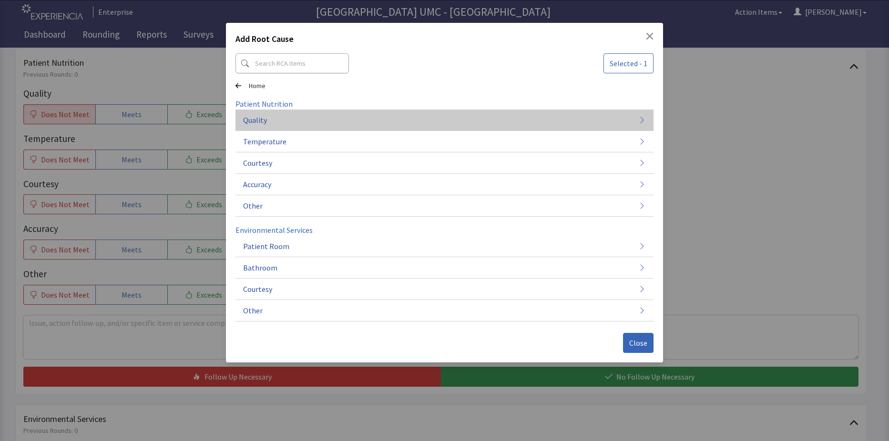
click at [260, 118] on span "Quality" at bounding box center [255, 119] width 24 height 11
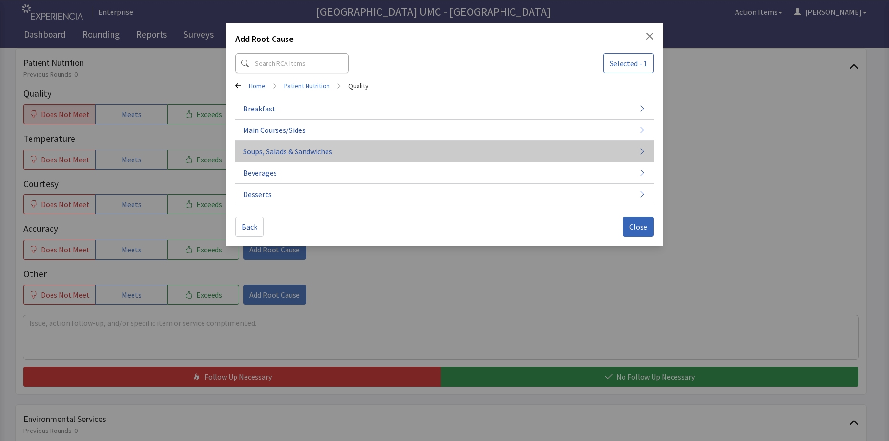
click at [282, 153] on span "Soups, Salads & Sandwiches" at bounding box center [287, 151] width 89 height 11
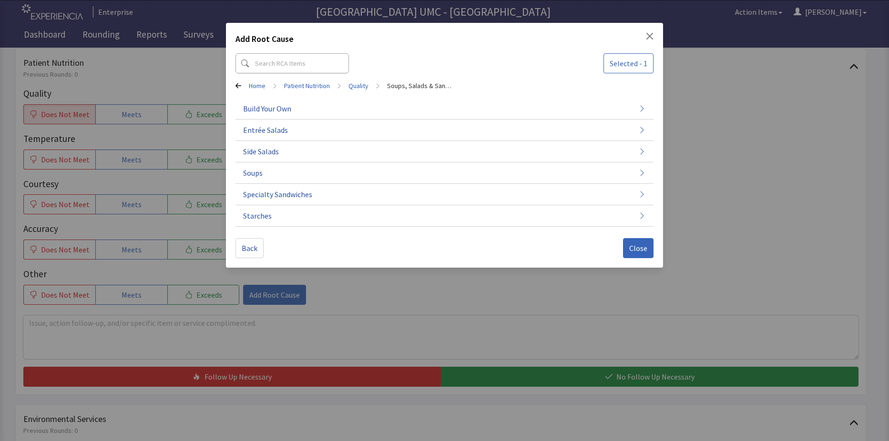
click at [254, 232] on div "Back Close" at bounding box center [445, 245] width 418 height 28
click at [248, 246] on span "Back" at bounding box center [250, 248] width 16 height 11
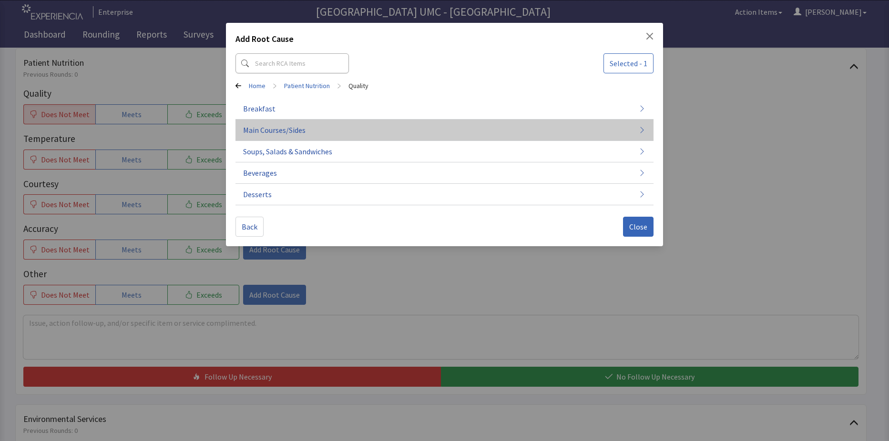
click at [267, 132] on span "Main Courses/Sides" at bounding box center [274, 129] width 62 height 11
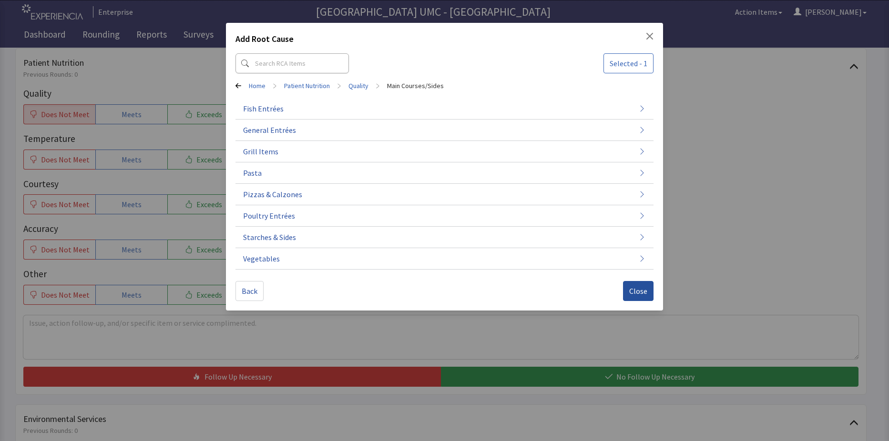
click at [641, 288] on span "Close" at bounding box center [638, 291] width 18 height 11
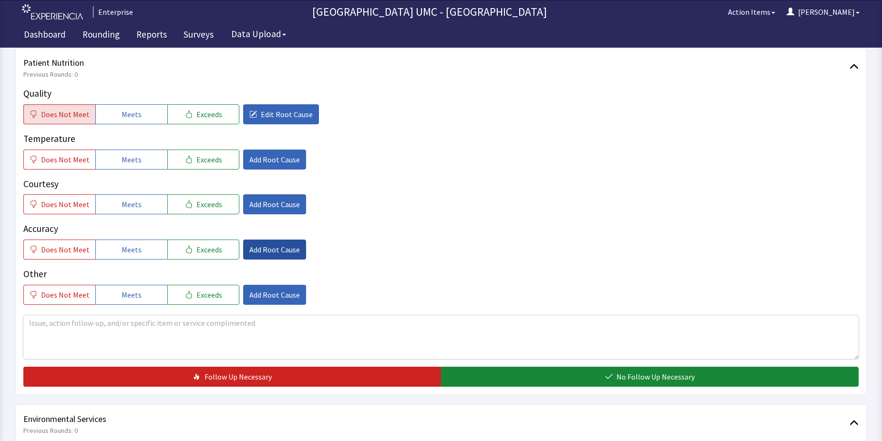
click at [253, 249] on span "Add Root Cause" at bounding box center [274, 249] width 51 height 11
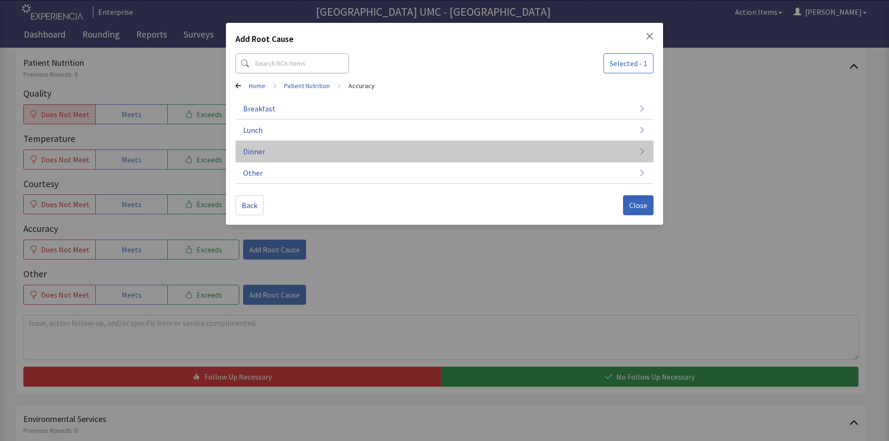
click at [262, 152] on span "Dinner" at bounding box center [254, 151] width 22 height 11
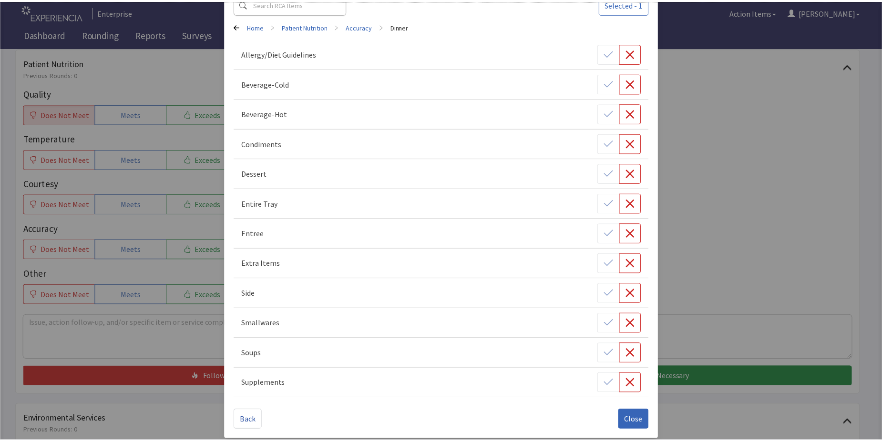
scroll to position [66, 0]
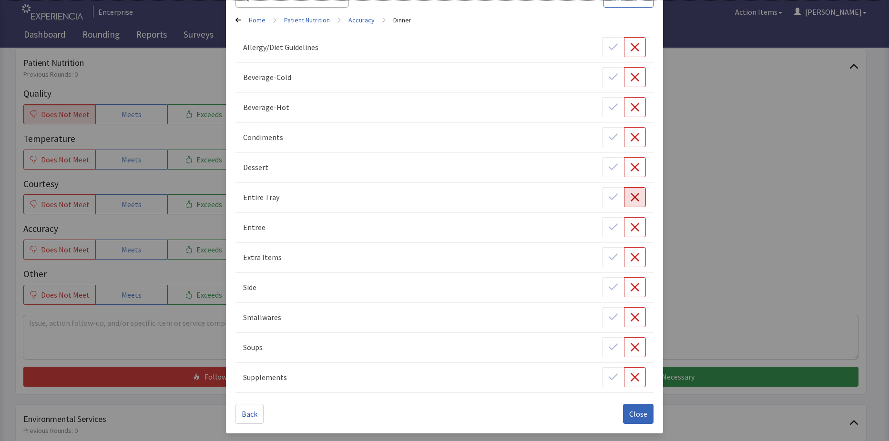
click at [630, 197] on icon "button" at bounding box center [635, 198] width 10 height 10
click at [638, 420] on button "Close" at bounding box center [638, 414] width 31 height 20
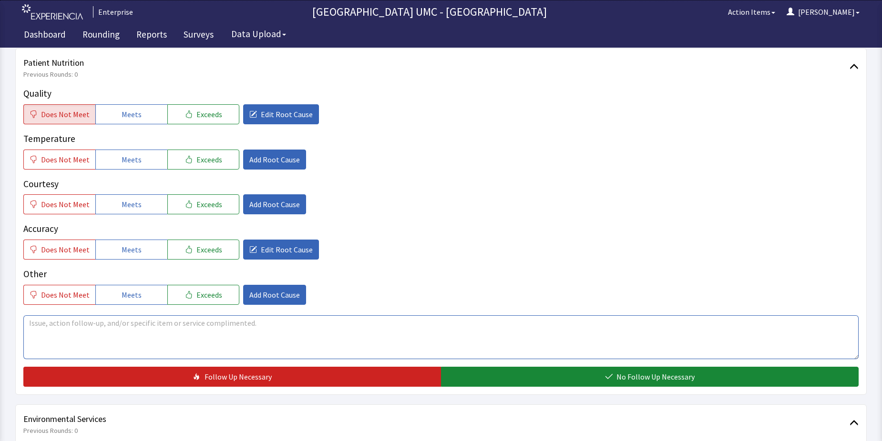
click at [55, 335] on textarea at bounding box center [440, 338] width 835 height 44
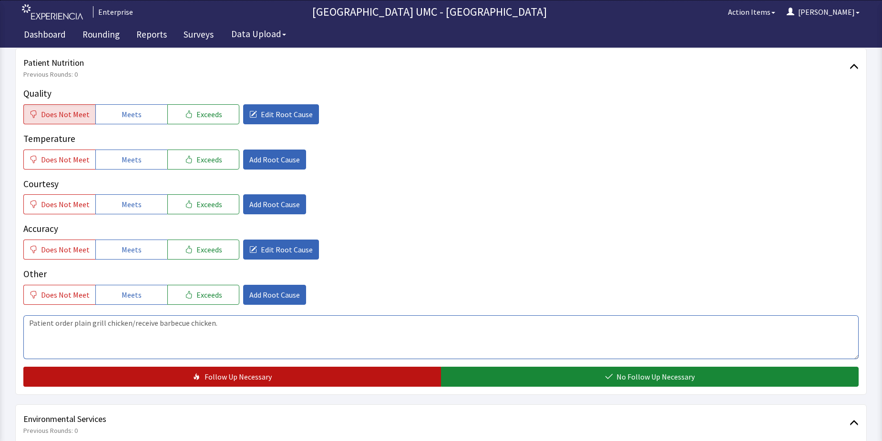
type textarea "Patient order plain grill chicken/receive barbecue chicken."
click at [268, 377] on span "Follow Up Necessary" at bounding box center [238, 376] width 67 height 11
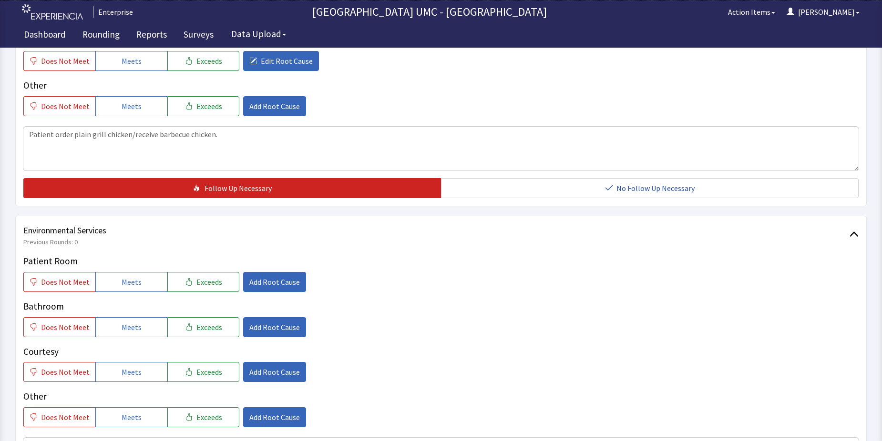
scroll to position [334, 0]
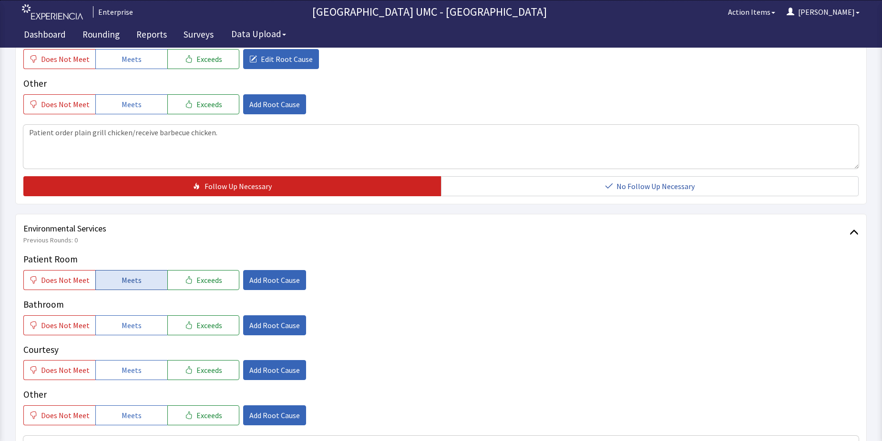
click at [116, 284] on button "Meets" at bounding box center [131, 280] width 72 height 20
click at [122, 324] on span "Meets" at bounding box center [132, 325] width 20 height 11
click at [133, 371] on span "Meets" at bounding box center [132, 370] width 20 height 11
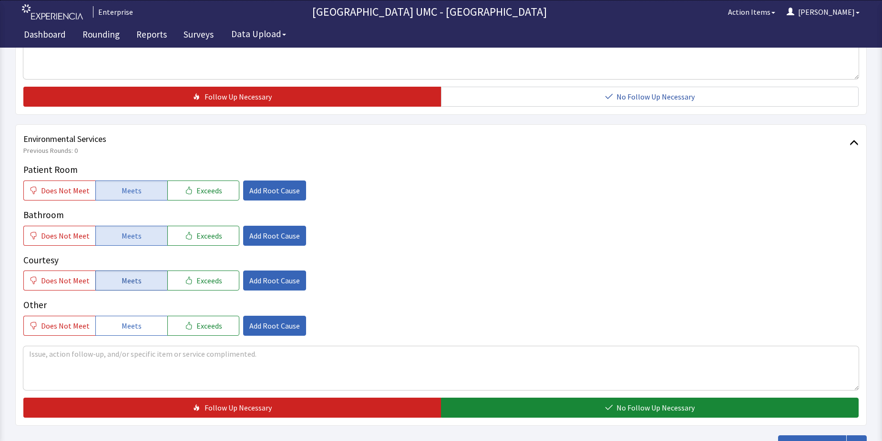
scroll to position [429, 0]
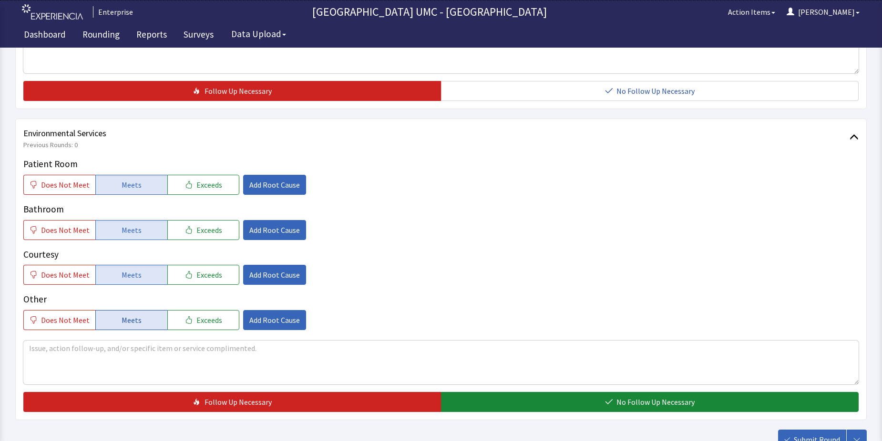
click at [130, 319] on span "Meets" at bounding box center [132, 320] width 20 height 11
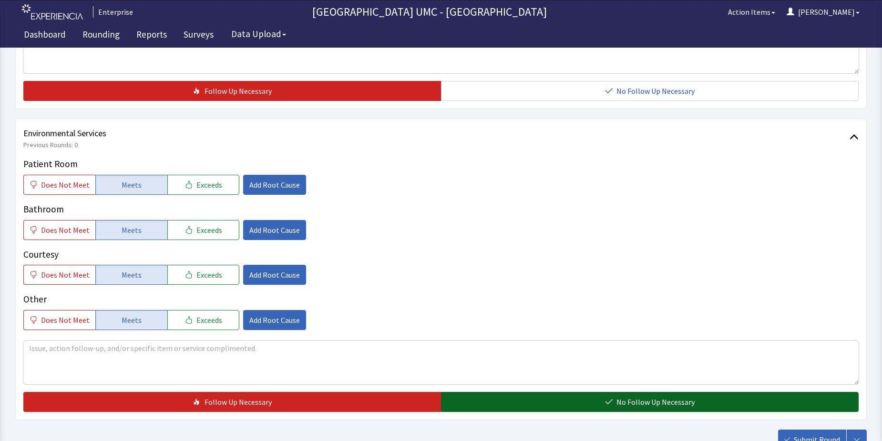
click at [610, 402] on icon "button" at bounding box center [609, 403] width 8 height 8
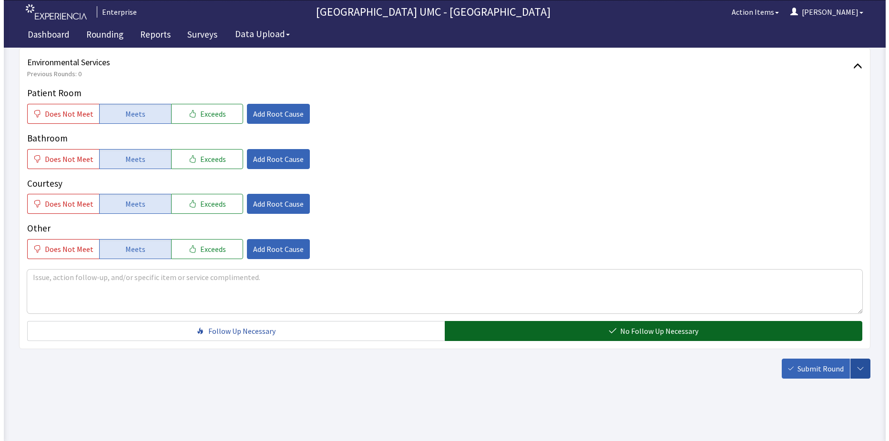
scroll to position [501, 0]
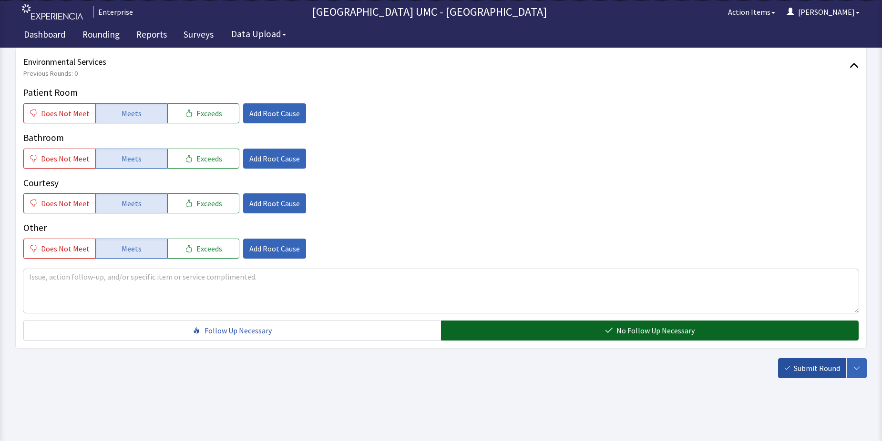
click at [813, 369] on span "Submit Round" at bounding box center [817, 368] width 46 height 11
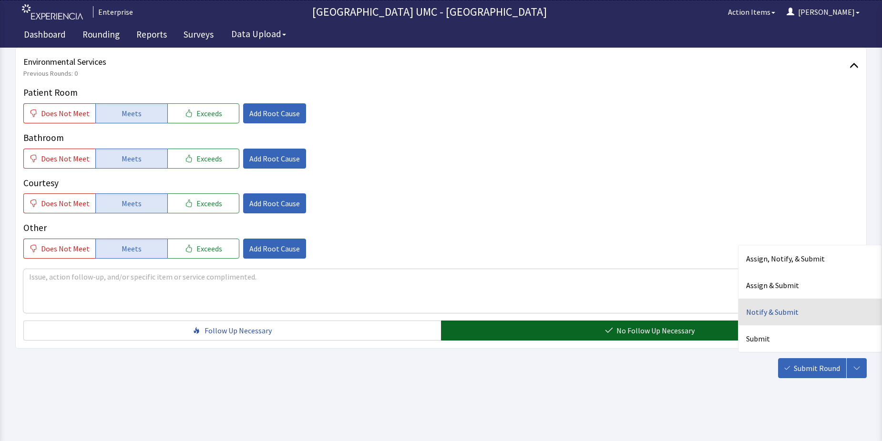
click at [780, 311] on div "Notify & Submit" at bounding box center [809, 312] width 143 height 27
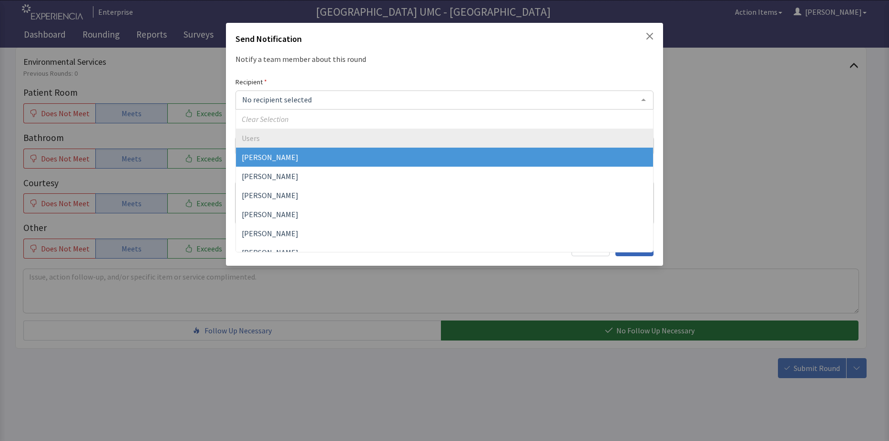
click at [642, 102] on div at bounding box center [643, 100] width 19 height 18
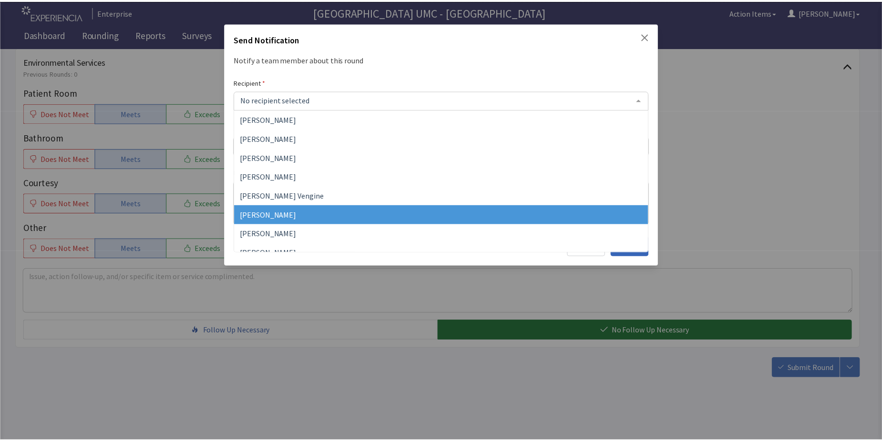
scroll to position [105, 0]
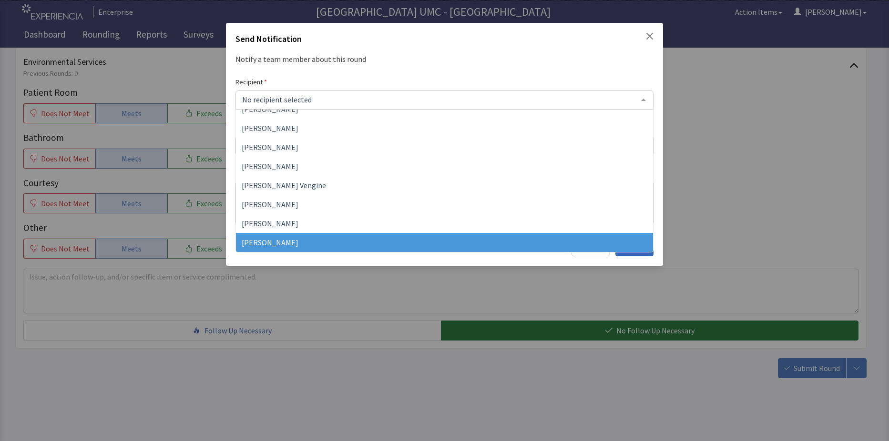
click at [328, 241] on span "[PERSON_NAME]" at bounding box center [444, 242] width 417 height 19
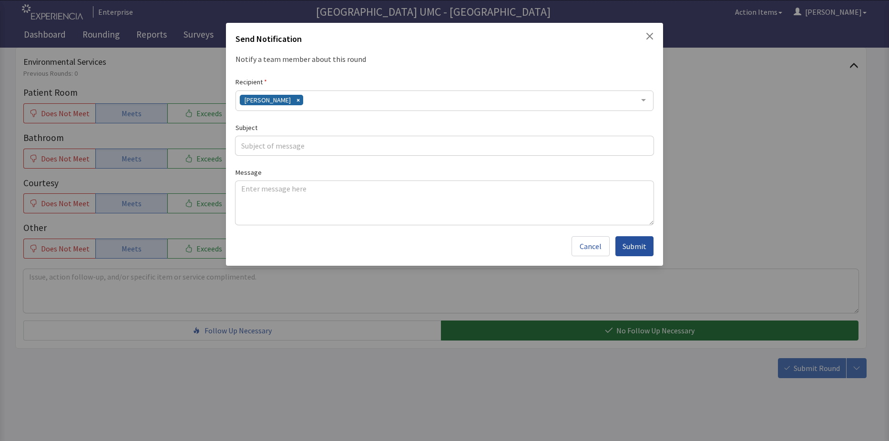
click at [637, 243] on span "Submit" at bounding box center [635, 246] width 24 height 11
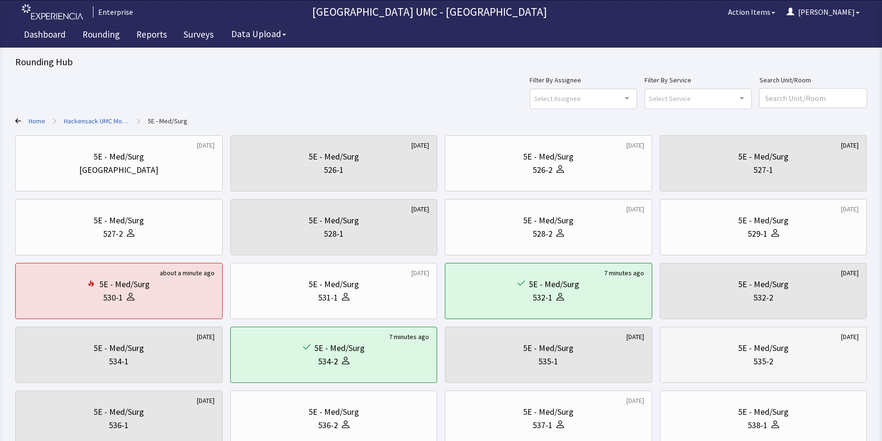
scroll to position [48, 0]
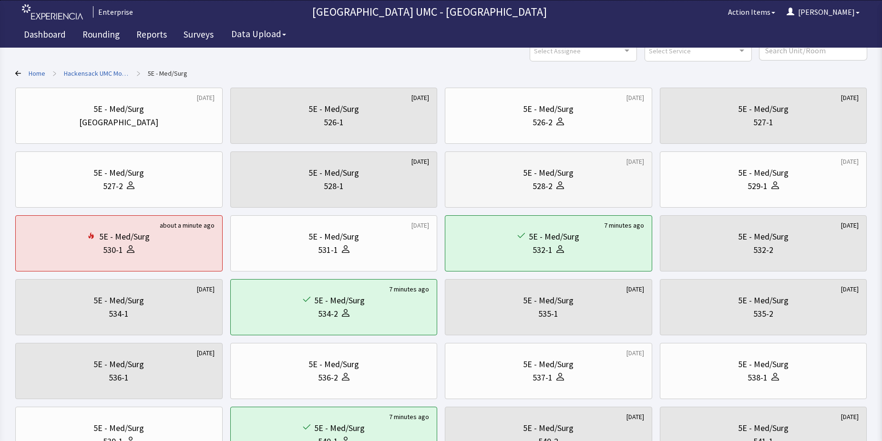
click at [568, 181] on div "528-2" at bounding box center [548, 186] width 191 height 13
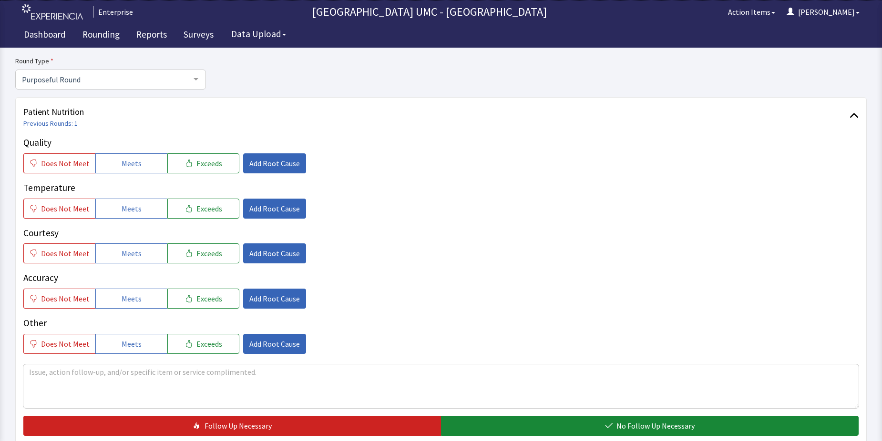
scroll to position [95, 0]
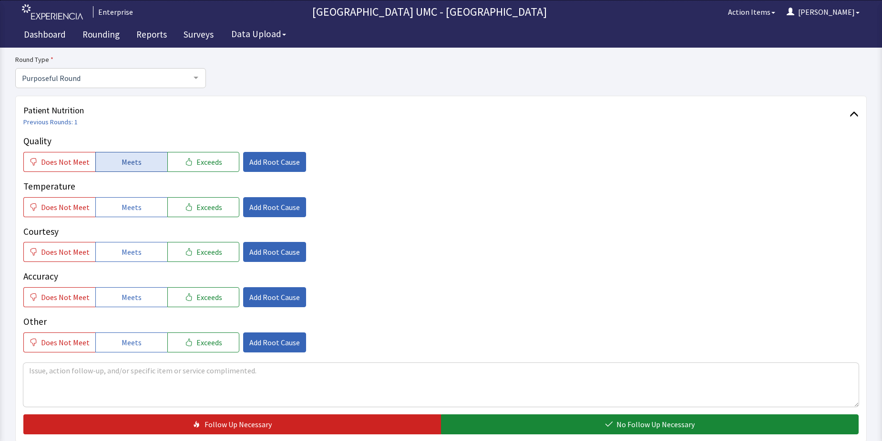
click at [147, 164] on button "Meets" at bounding box center [131, 162] width 72 height 20
click at [137, 210] on button "Meets" at bounding box center [131, 207] width 72 height 20
drag, startPoint x: 129, startPoint y: 253, endPoint x: 130, endPoint y: 293, distance: 40.5
click at [129, 255] on span "Meets" at bounding box center [132, 251] width 20 height 11
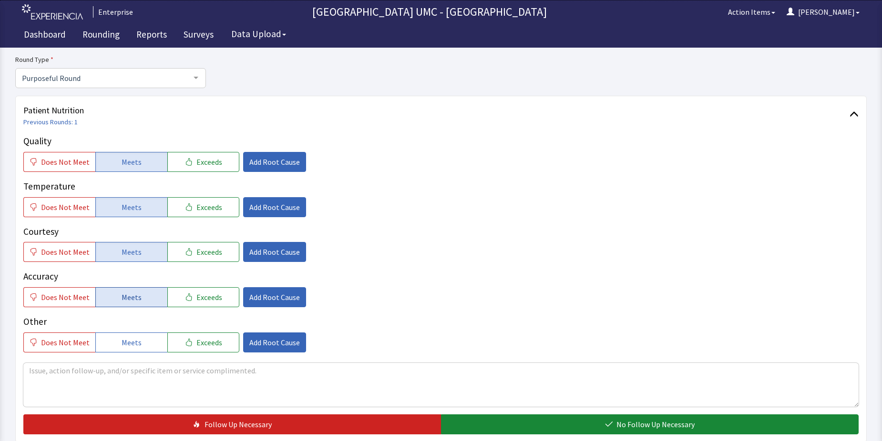
click at [130, 293] on span "Meets" at bounding box center [132, 297] width 20 height 11
click at [126, 345] on span "Meets" at bounding box center [132, 342] width 20 height 11
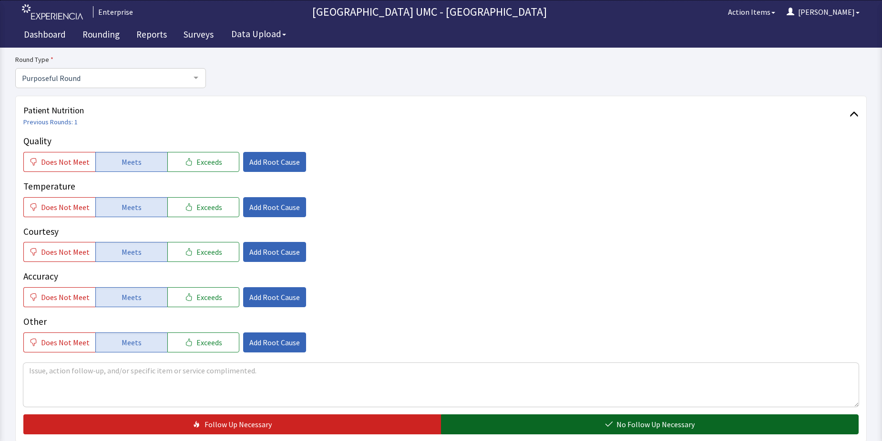
click at [521, 415] on button "No Follow Up Necessary" at bounding box center [650, 425] width 418 height 20
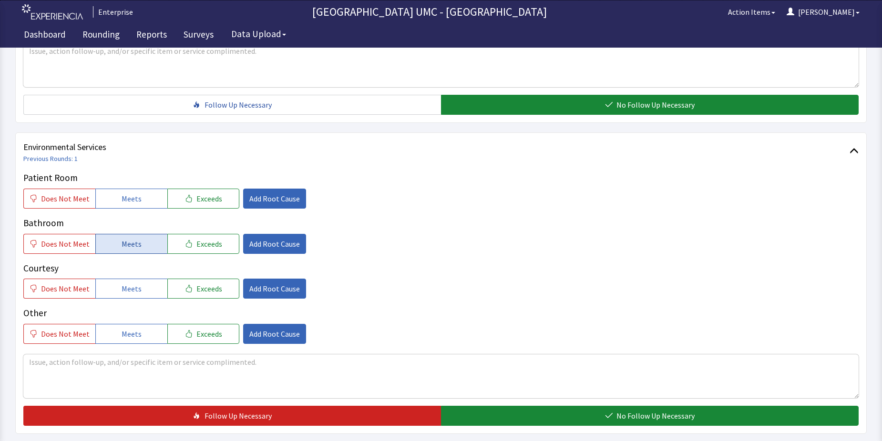
scroll to position [429, 0]
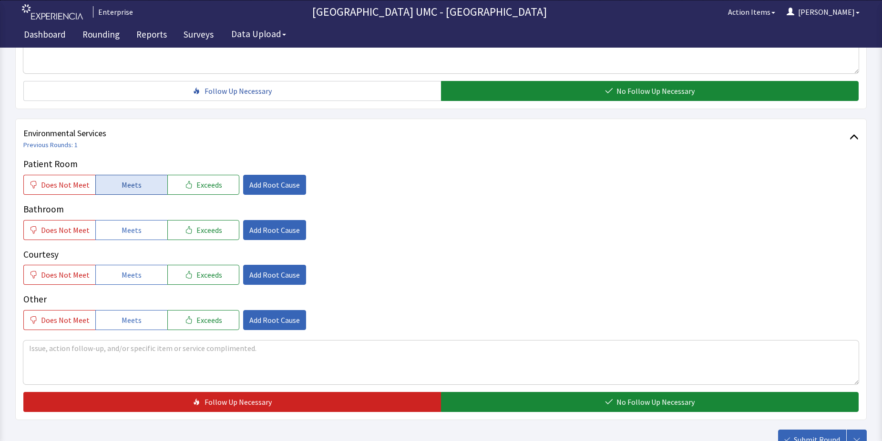
click at [134, 185] on span "Meets" at bounding box center [132, 184] width 20 height 11
click at [128, 228] on span "Meets" at bounding box center [132, 230] width 20 height 11
click at [130, 275] on span "Meets" at bounding box center [132, 274] width 20 height 11
drag, startPoint x: 129, startPoint y: 320, endPoint x: 335, endPoint y: 367, distance: 211.2
click at [129, 320] on span "Meets" at bounding box center [132, 320] width 20 height 11
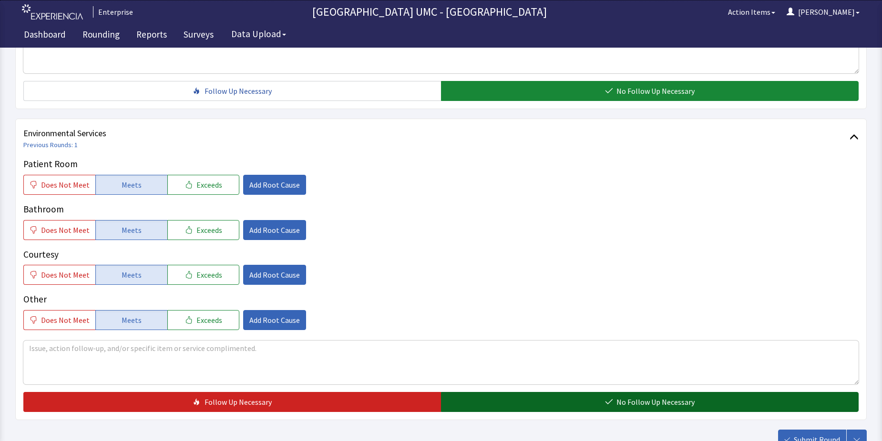
click at [568, 401] on button "No Follow Up Necessary" at bounding box center [650, 402] width 418 height 20
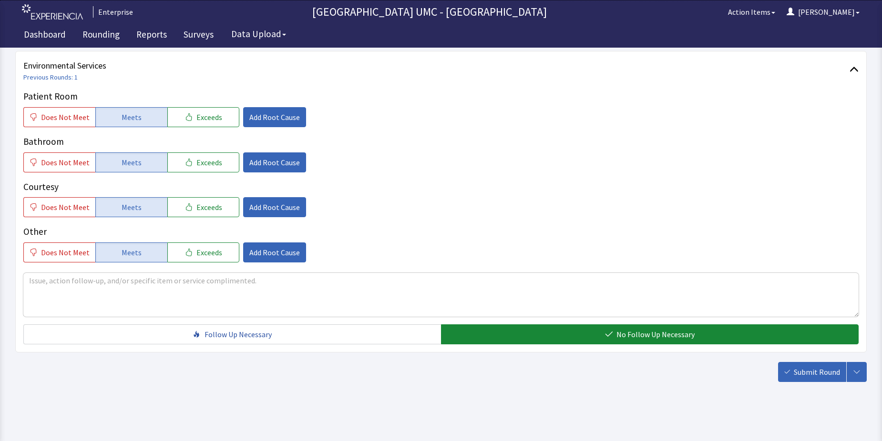
scroll to position [501, 0]
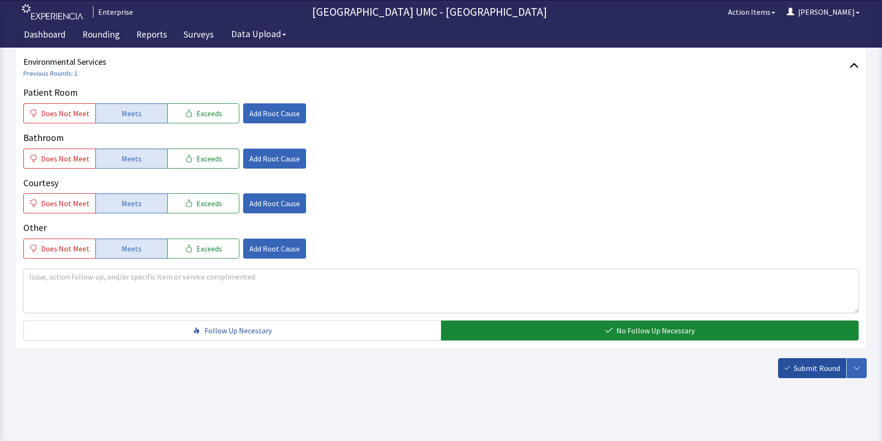
click at [811, 368] on span "Submit Round" at bounding box center [817, 368] width 46 height 11
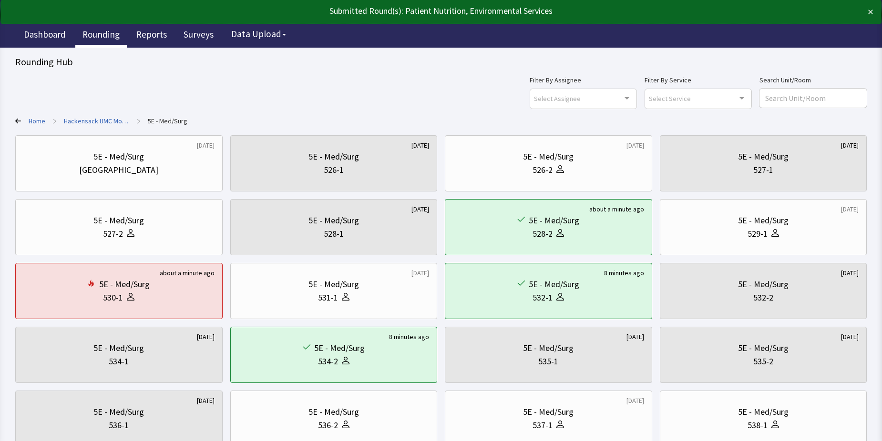
click at [102, 35] on link "Rounding" at bounding box center [100, 36] width 51 height 24
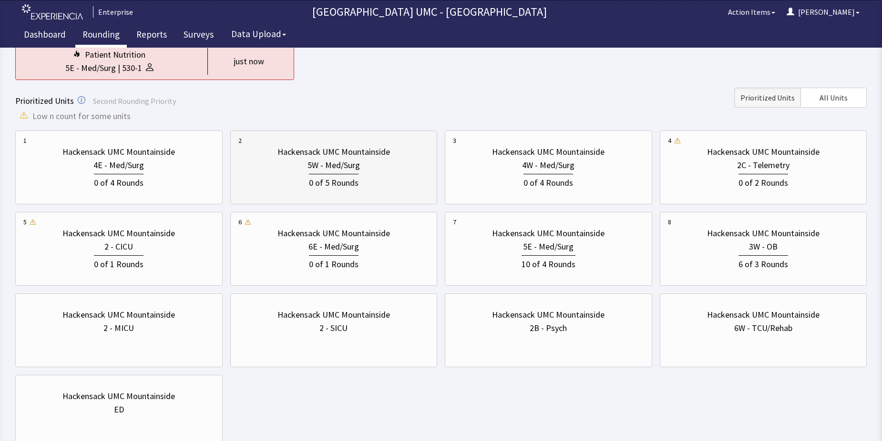
scroll to position [95, 0]
click at [316, 164] on div "5W - Med/Surg" at bounding box center [334, 164] width 52 height 13
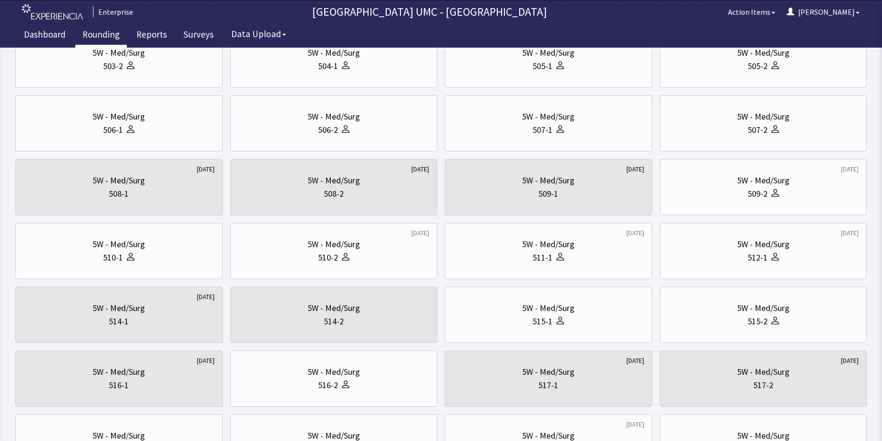
scroll to position [191, 0]
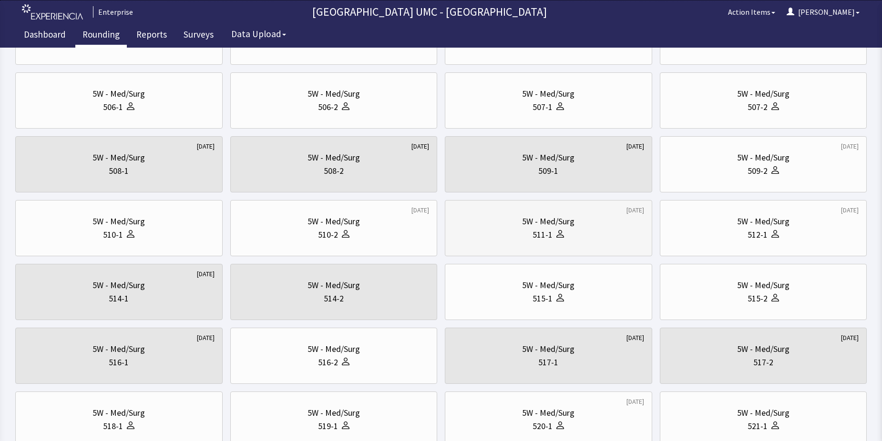
click at [528, 230] on div "511-1" at bounding box center [548, 234] width 191 height 13
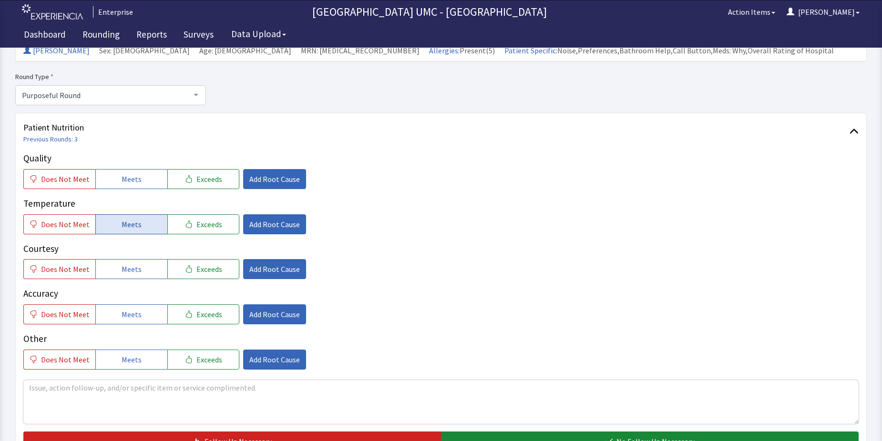
scroll to position [95, 0]
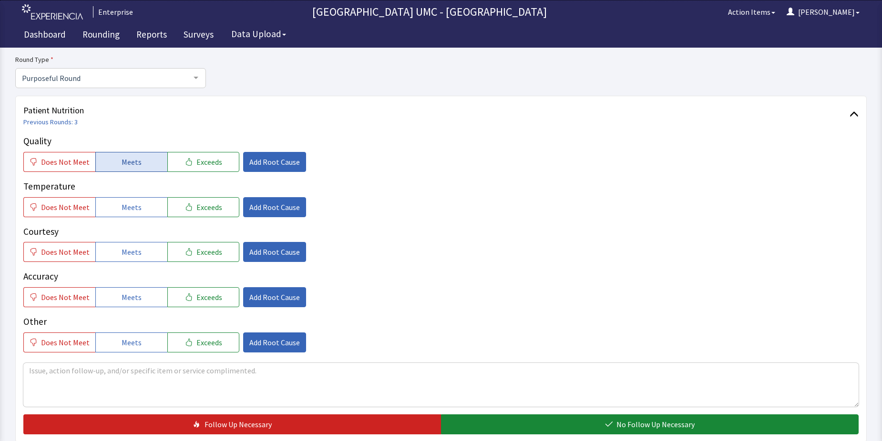
click at [122, 157] on span "Meets" at bounding box center [132, 161] width 20 height 11
drag, startPoint x: 123, startPoint y: 204, endPoint x: 129, endPoint y: 237, distance: 33.3
click at [123, 206] on span "Meets" at bounding box center [132, 207] width 20 height 11
drag, startPoint x: 129, startPoint y: 252, endPoint x: 131, endPoint y: 292, distance: 40.6
click at [129, 252] on span "Meets" at bounding box center [132, 251] width 20 height 11
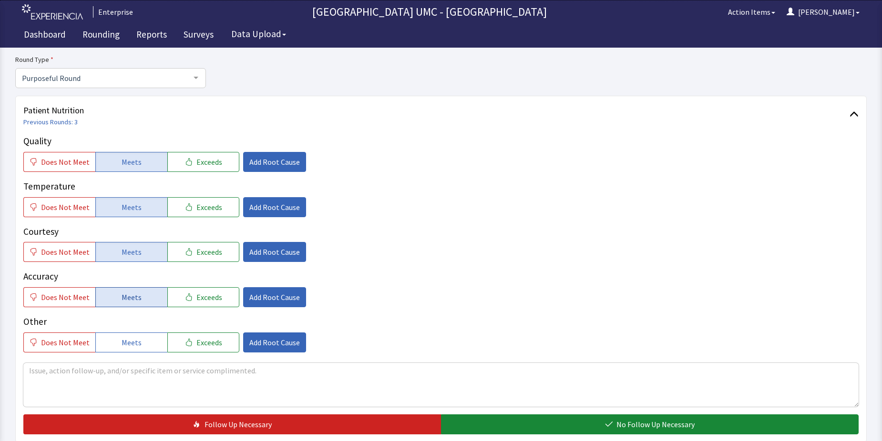
click at [131, 292] on span "Meets" at bounding box center [132, 297] width 20 height 11
click at [128, 349] on button "Meets" at bounding box center [131, 343] width 72 height 20
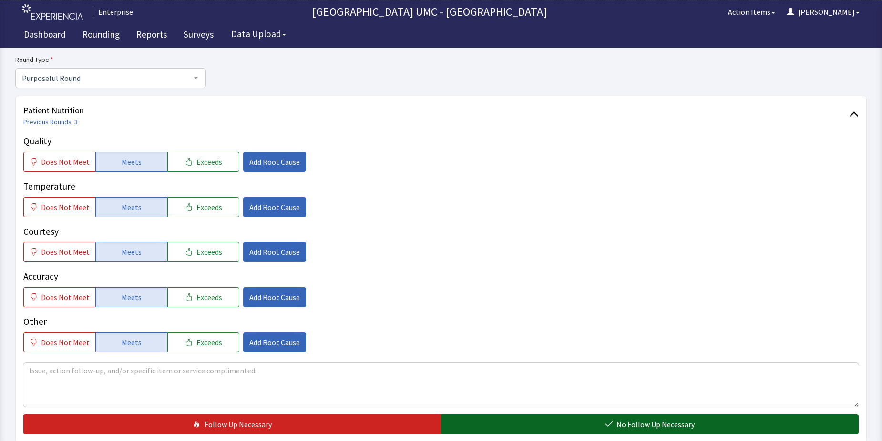
click at [538, 419] on button "No Follow Up Necessary" at bounding box center [650, 425] width 418 height 20
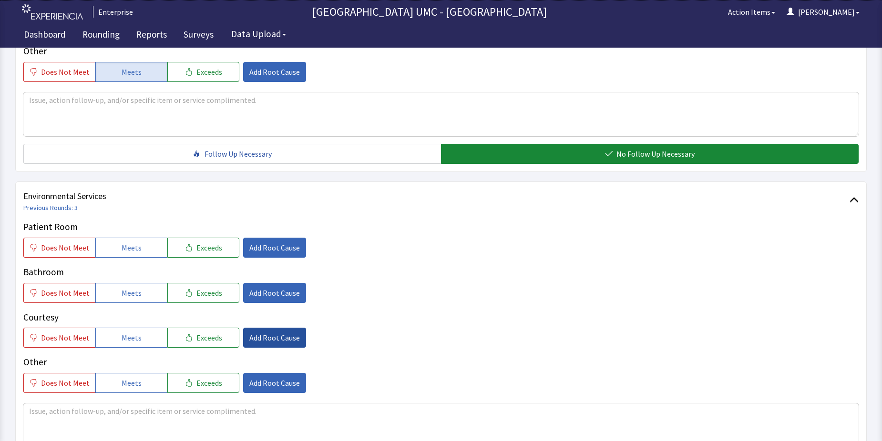
scroll to position [381, 0]
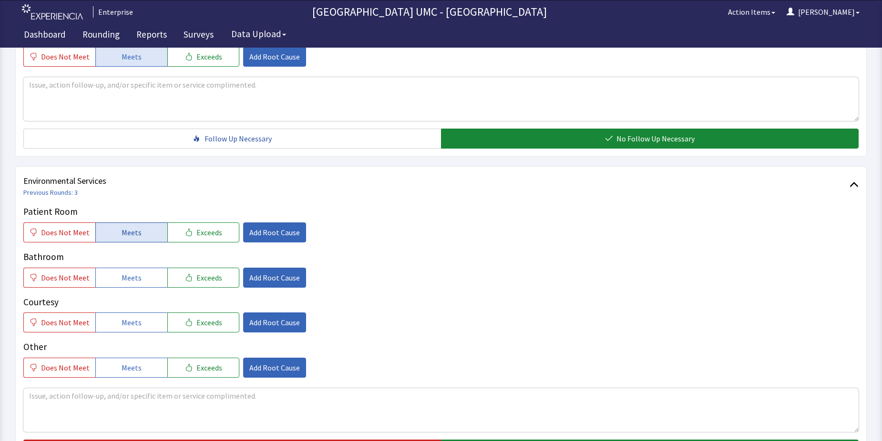
click at [128, 233] on span "Meets" at bounding box center [132, 232] width 20 height 11
drag, startPoint x: 122, startPoint y: 276, endPoint x: 125, endPoint y: 313, distance: 36.9
click at [122, 277] on span "Meets" at bounding box center [132, 277] width 20 height 11
drag, startPoint x: 124, startPoint y: 318, endPoint x: 126, endPoint y: 356, distance: 37.2
click at [124, 319] on span "Meets" at bounding box center [132, 322] width 20 height 11
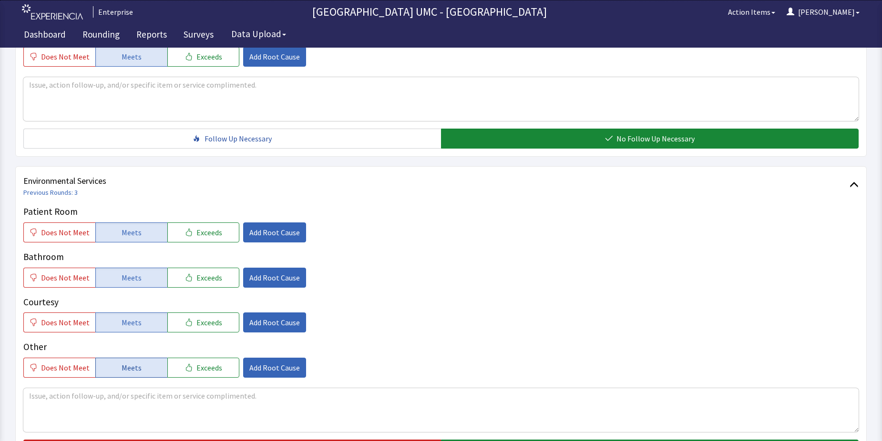
click at [126, 372] on span "Meets" at bounding box center [132, 367] width 20 height 11
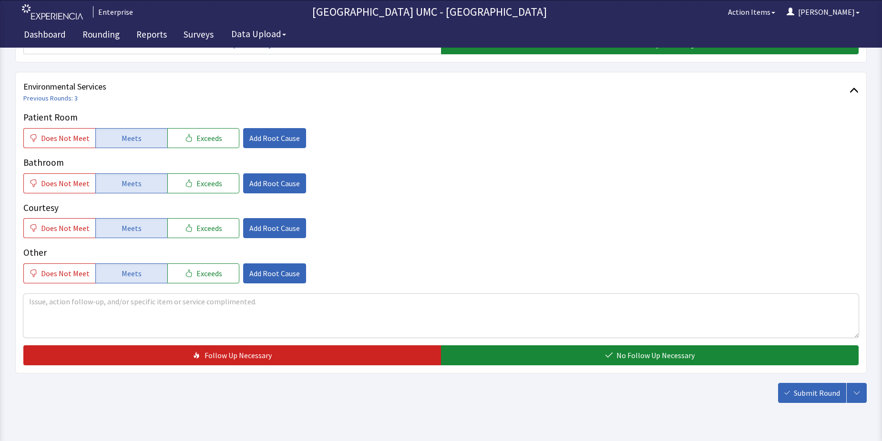
scroll to position [477, 0]
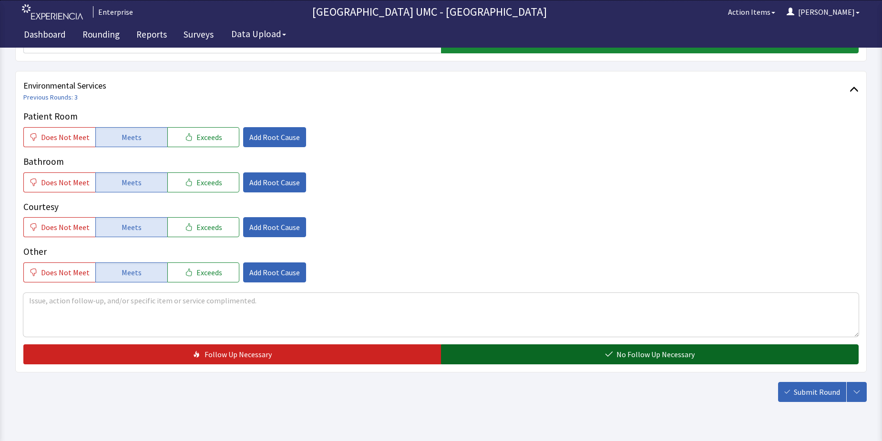
click at [593, 353] on button "No Follow Up Necessary" at bounding box center [650, 355] width 418 height 20
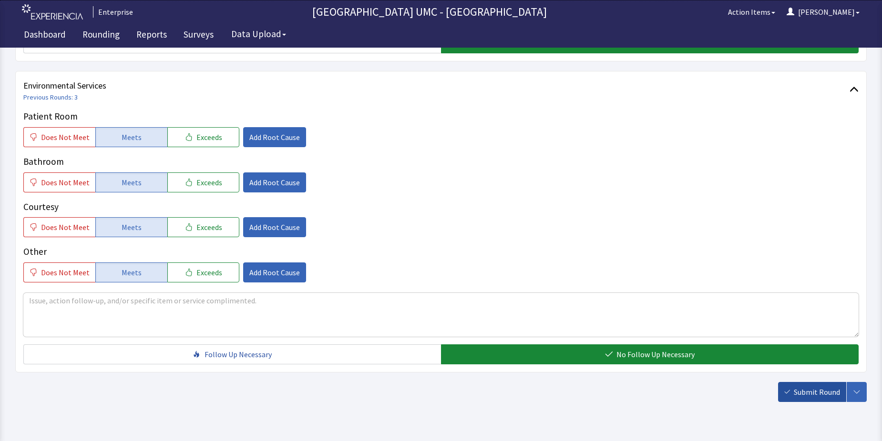
click at [808, 390] on span "Submit Round" at bounding box center [817, 392] width 46 height 11
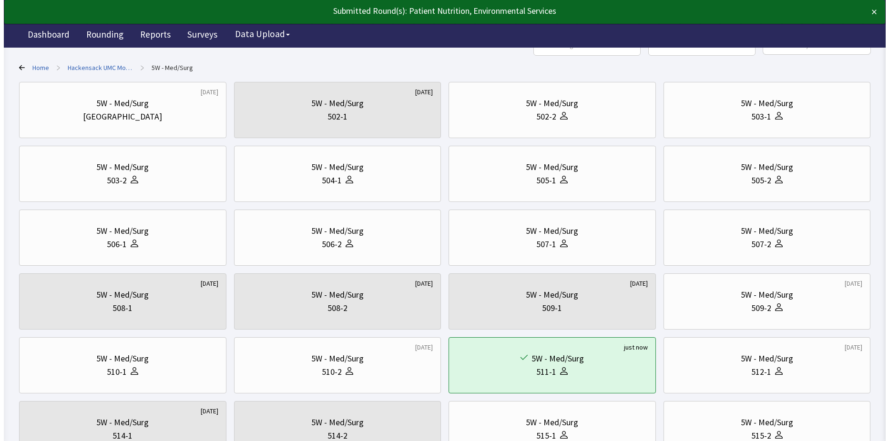
scroll to position [95, 0]
